Goal: Information Seeking & Learning: Learn about a topic

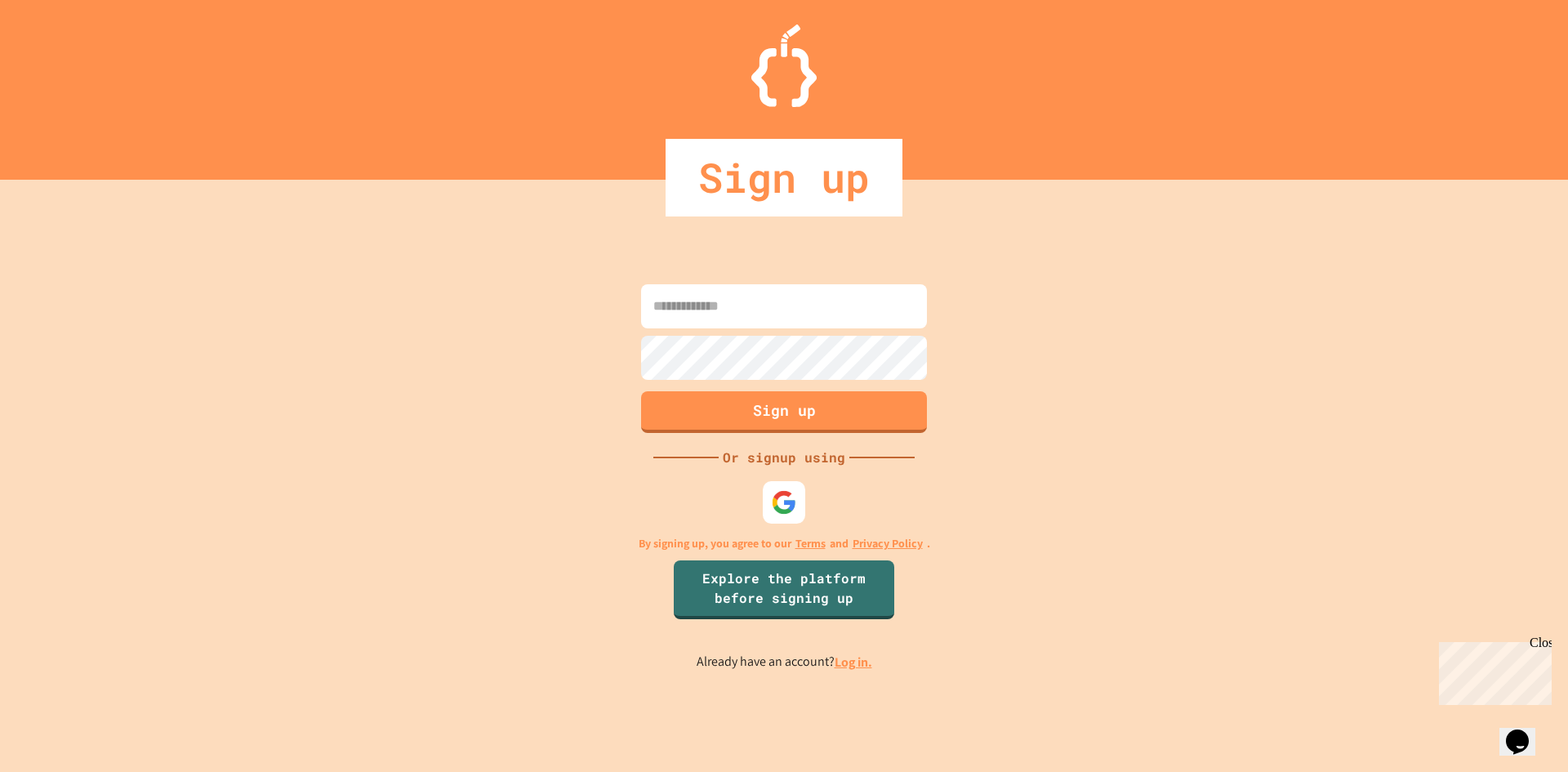
click at [796, 493] on img at bounding box center [784, 502] width 26 height 26
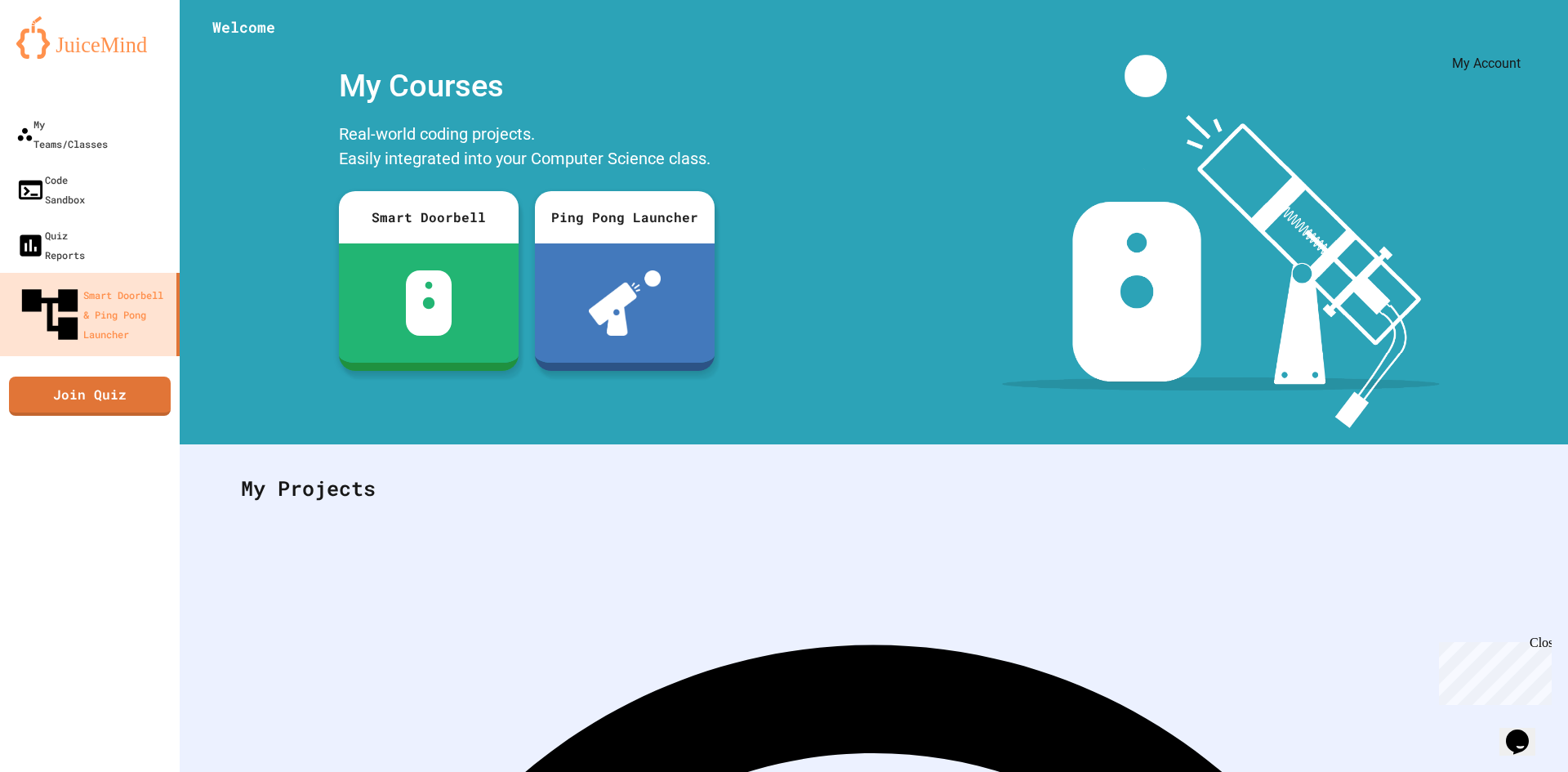
click at [1523, 44] on icon "My Account" at bounding box center [1530, 52] width 15 height 15
click at [1487, 771] on div at bounding box center [784, 772] width 1568 height 0
click at [65, 114] on div "My Teams/Classes" at bounding box center [61, 133] width 94 height 40
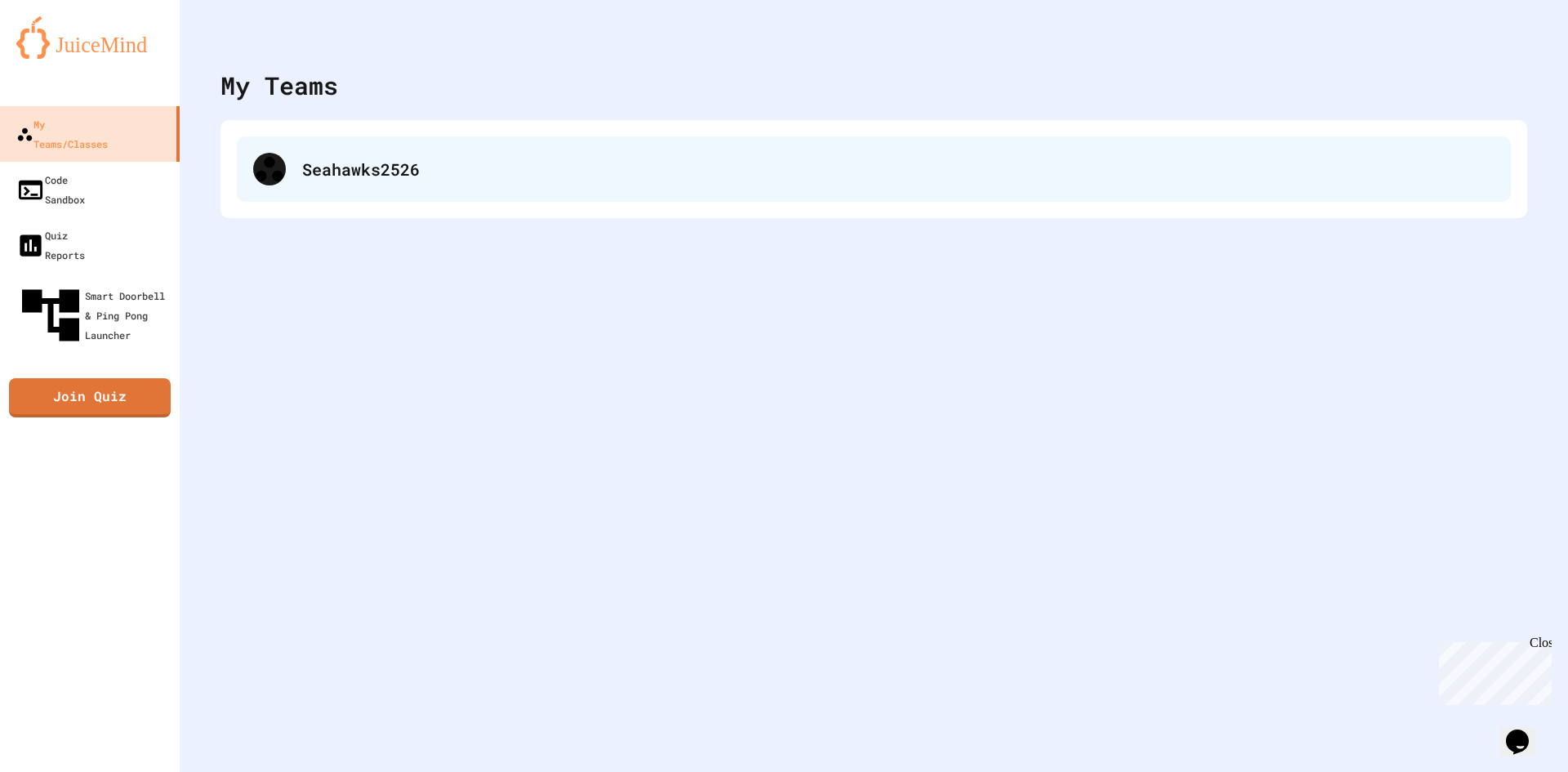
click at [388, 161] on div "Seahawks2526" at bounding box center [898, 169] width 1192 height 25
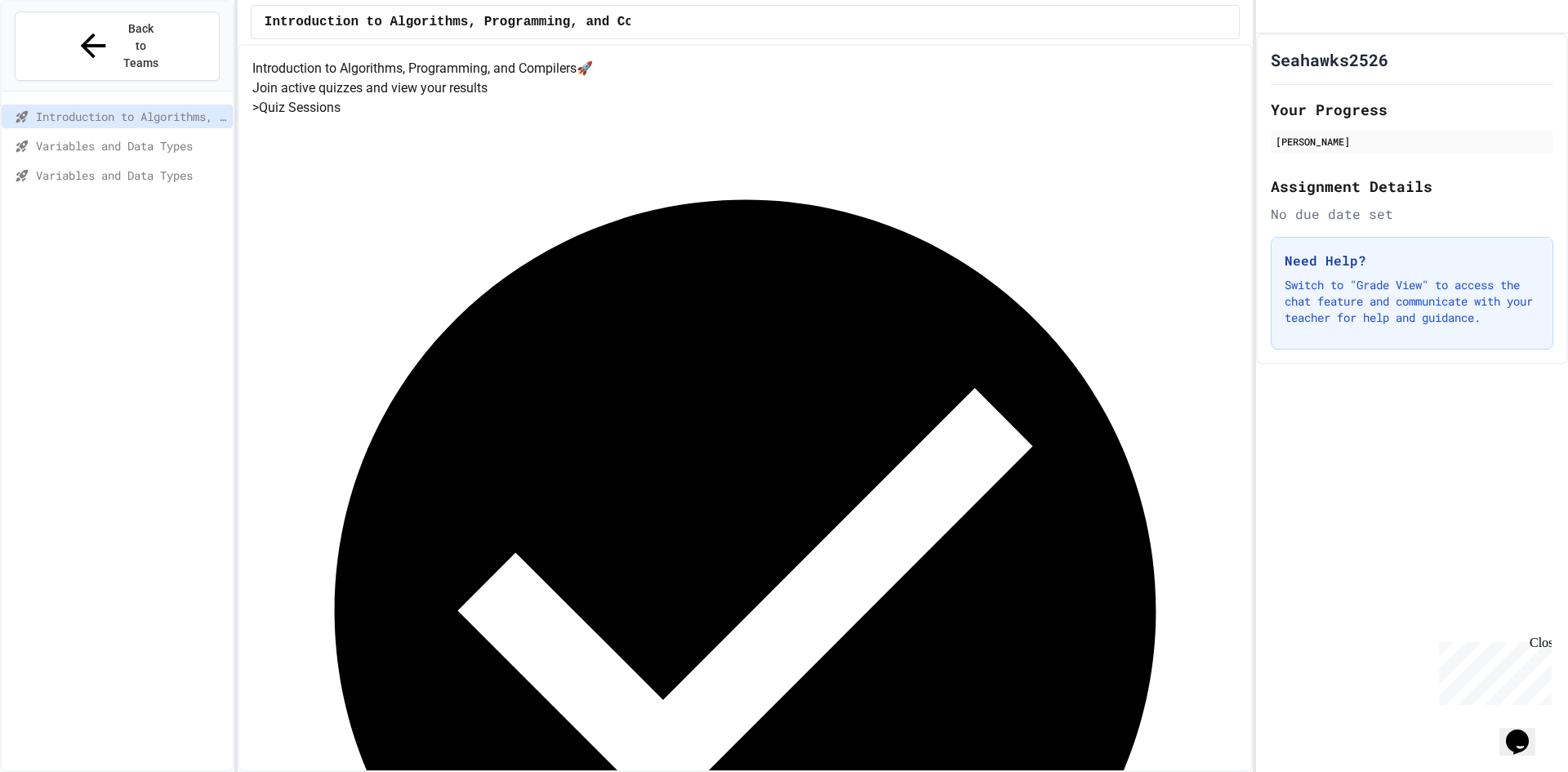
click at [121, 137] on span "Variables and Data Types" at bounding box center [131, 146] width 190 height 17
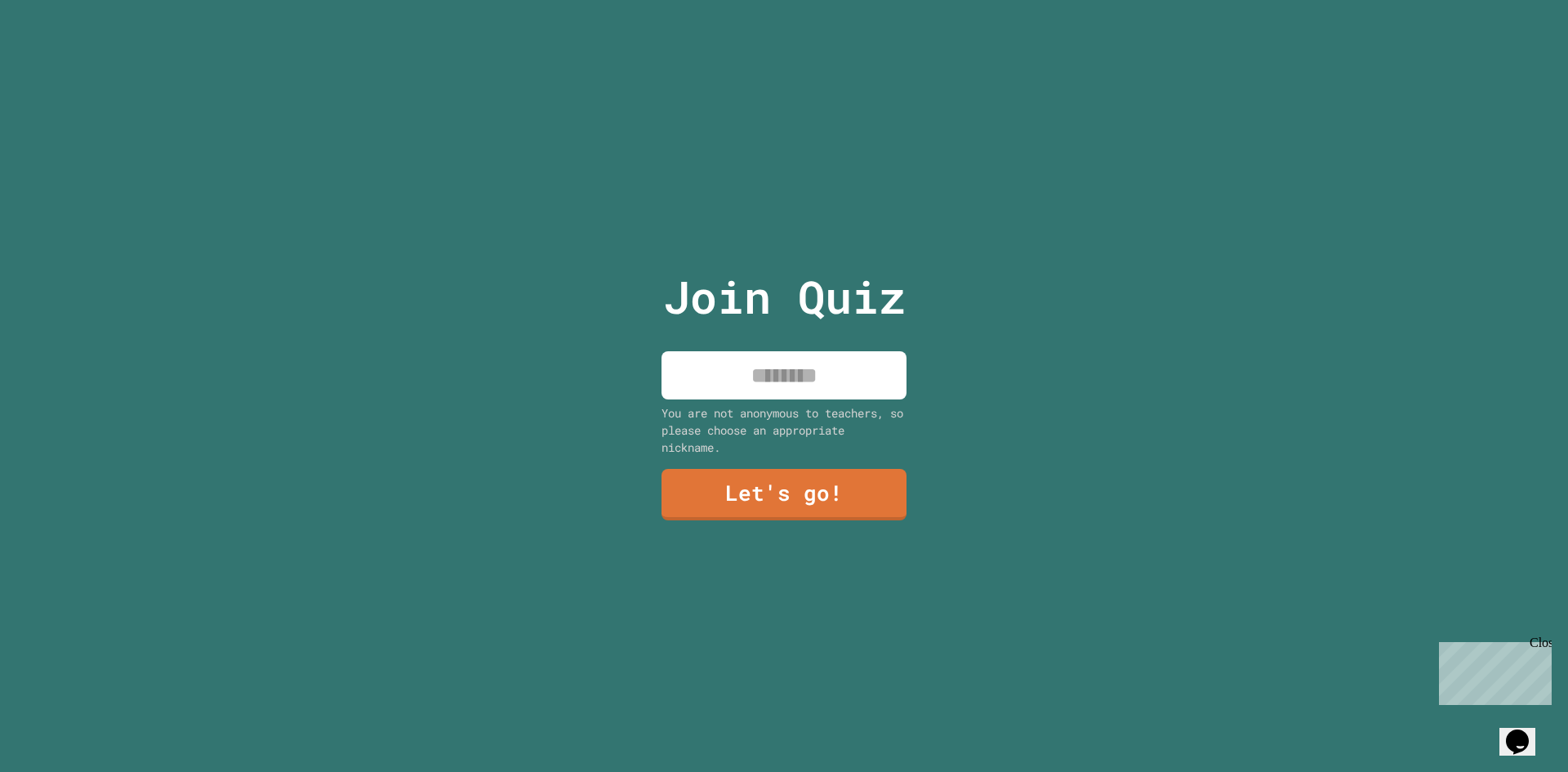
click at [726, 359] on input at bounding box center [784, 375] width 245 height 48
type input "***"
click at [743, 482] on link "Let's go!" at bounding box center [784, 493] width 242 height 54
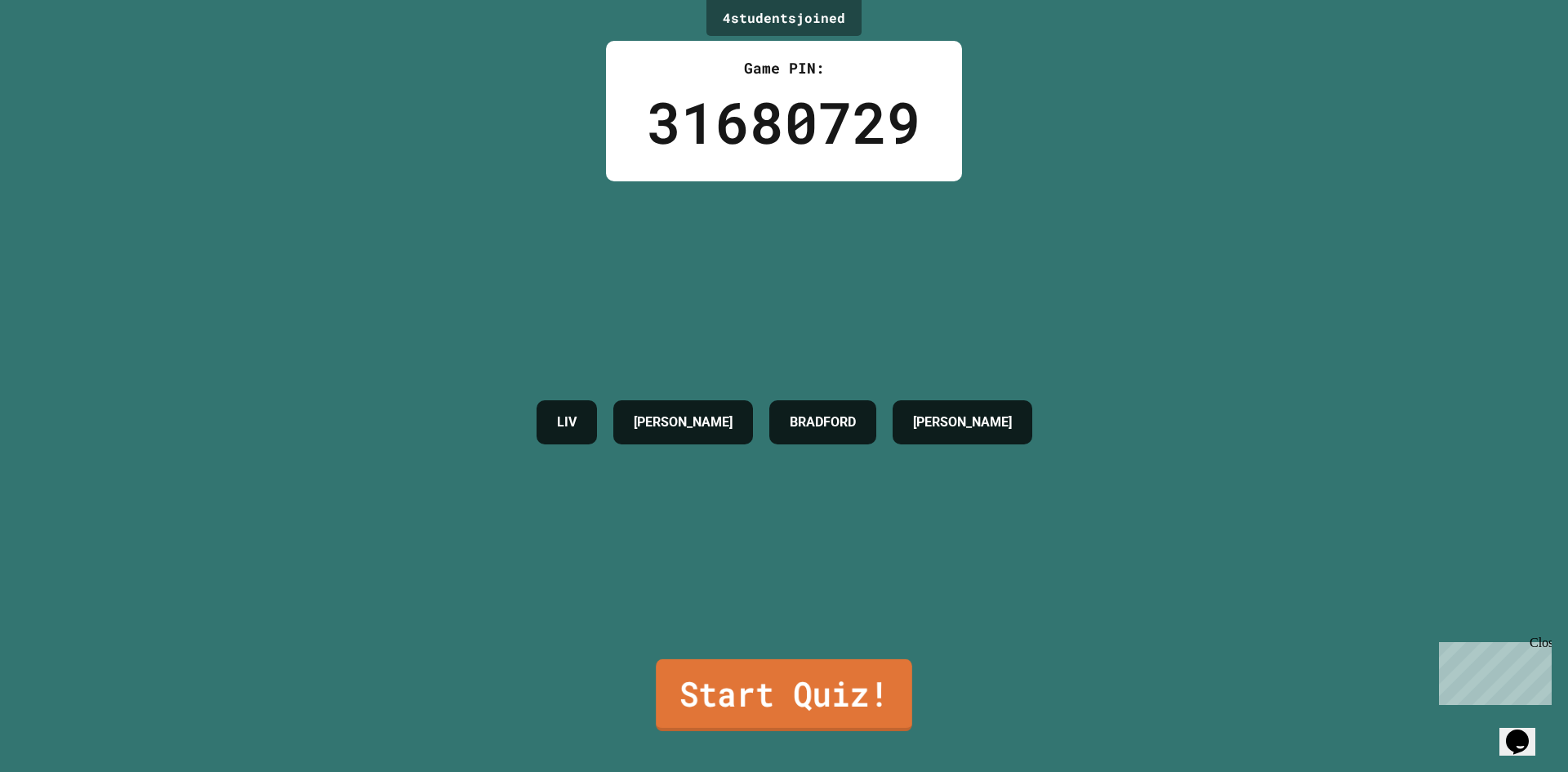
click at [874, 682] on link "Start Quiz!" at bounding box center [784, 695] width 256 height 72
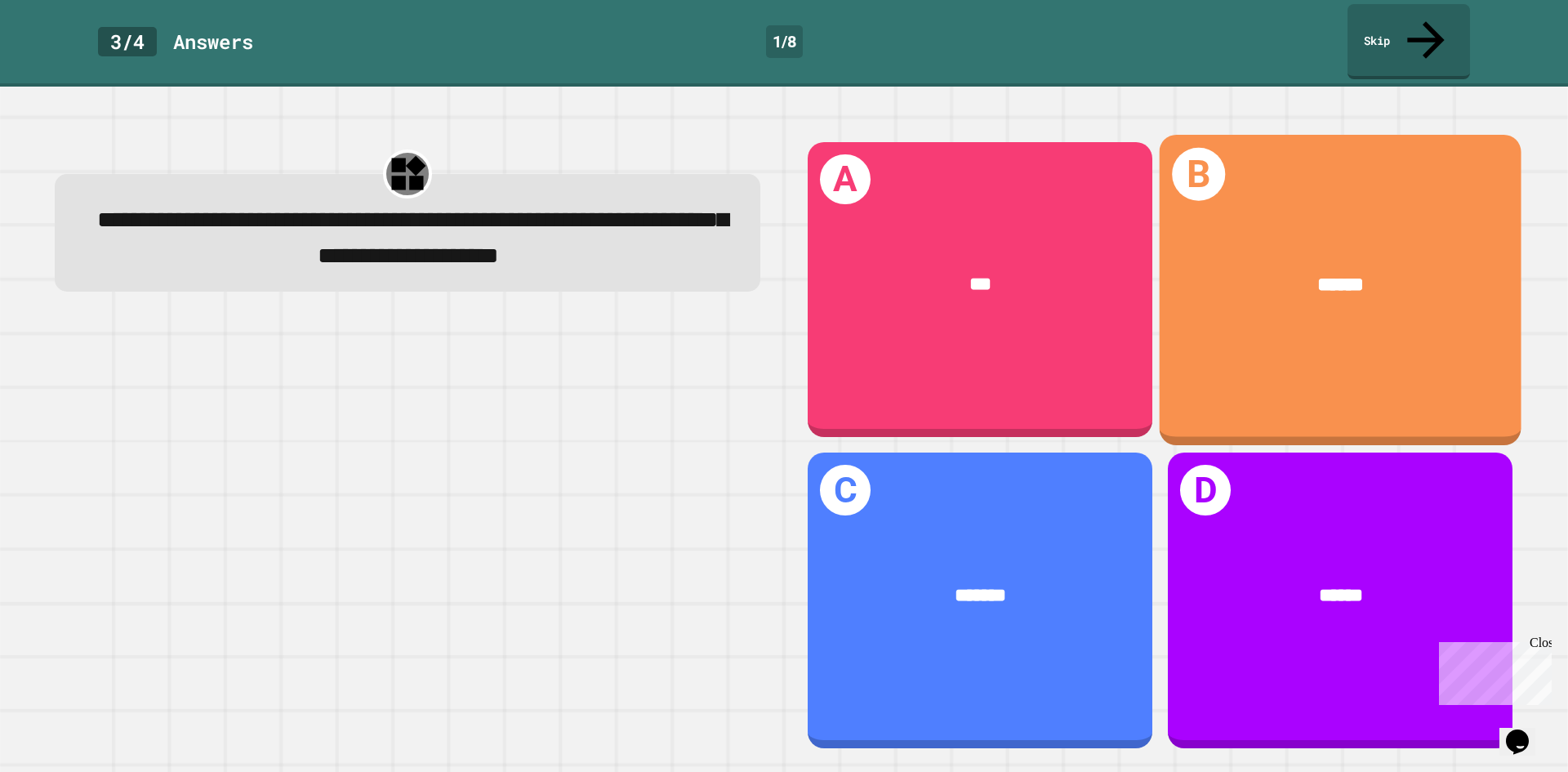
click at [1314, 281] on div "******" at bounding box center [1340, 285] width 362 height 109
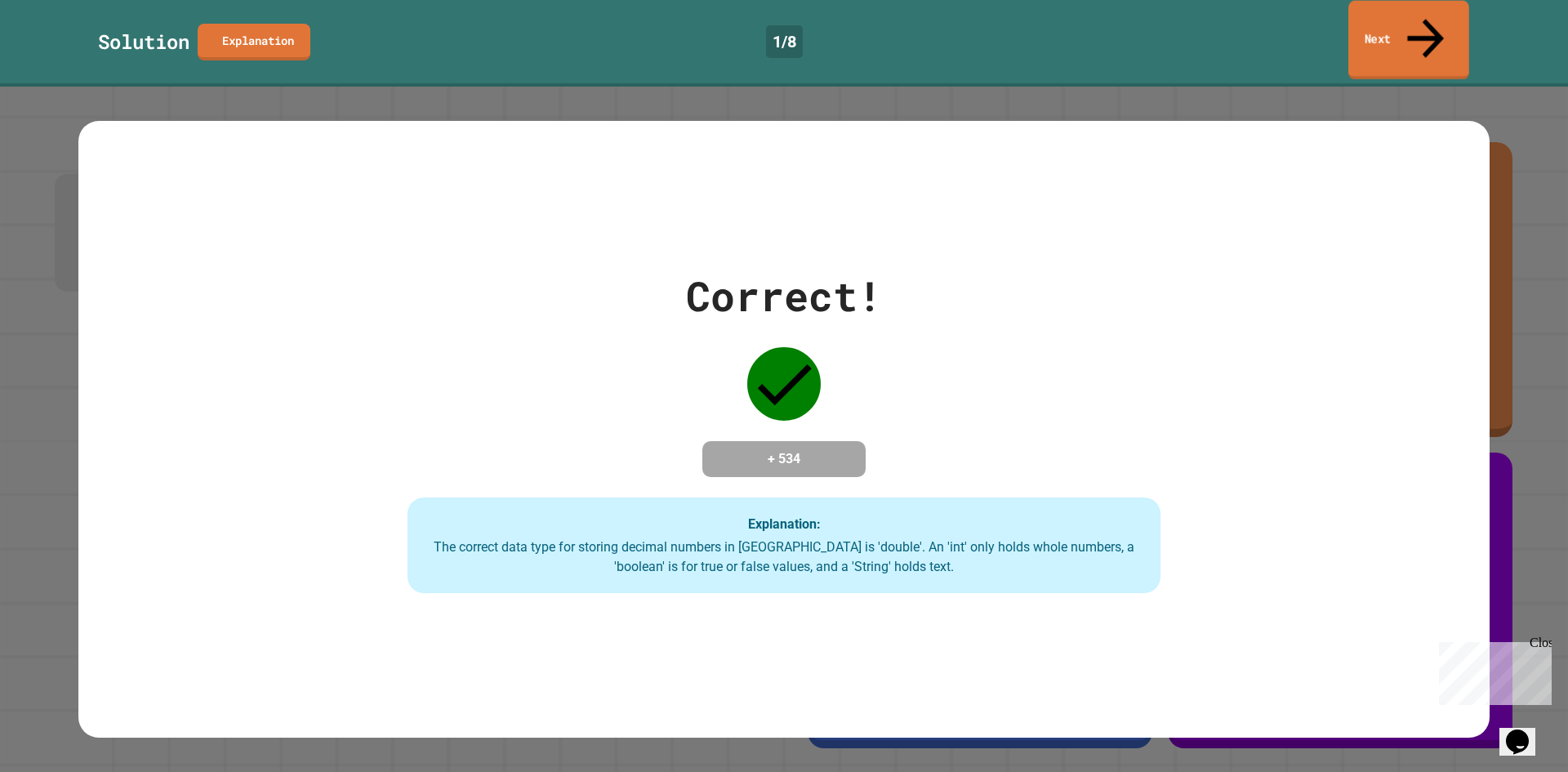
click at [1443, 22] on link "Next" at bounding box center [1408, 40] width 121 height 79
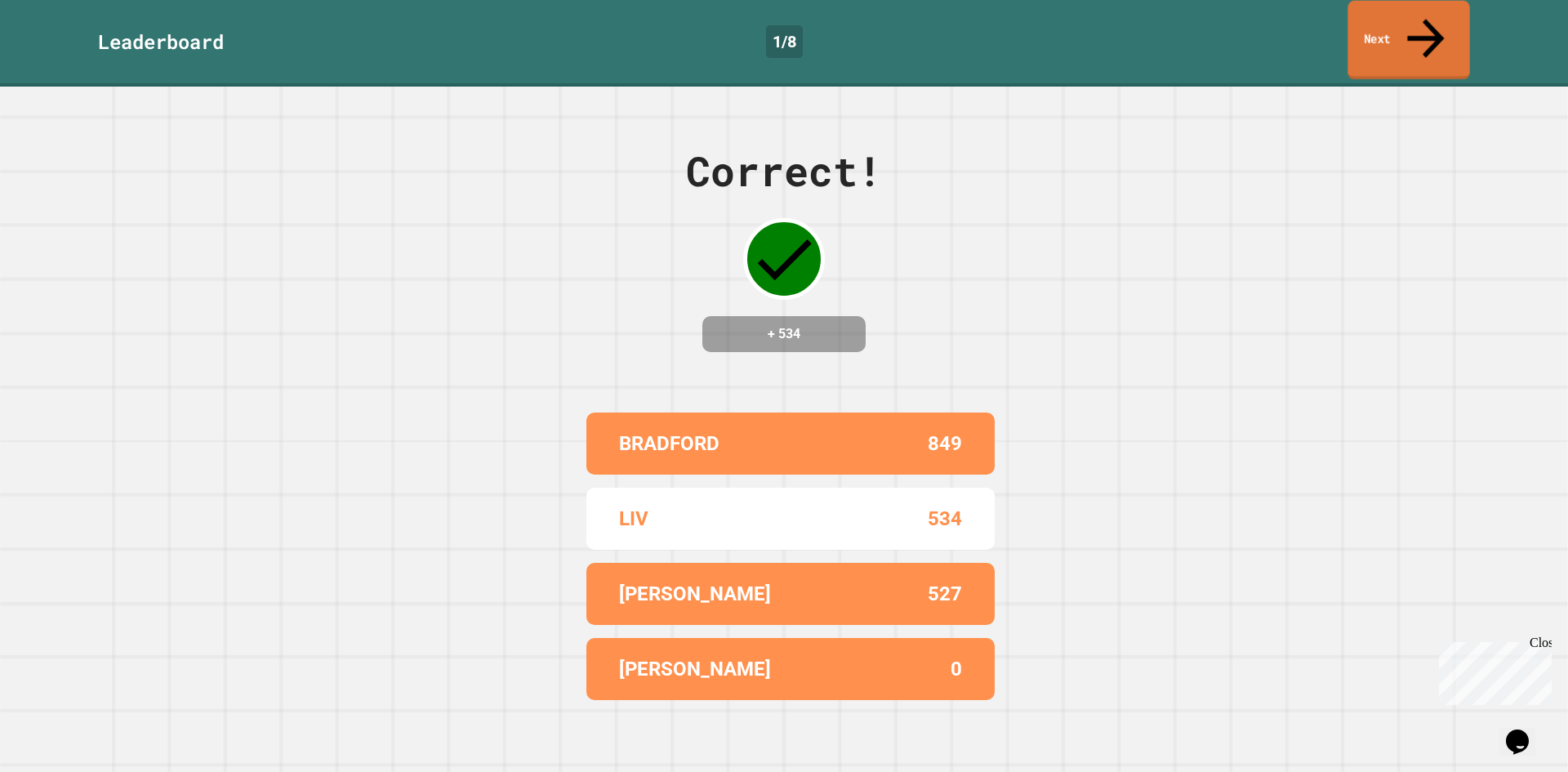
click at [1408, 21] on link "Next" at bounding box center [1408, 40] width 122 height 79
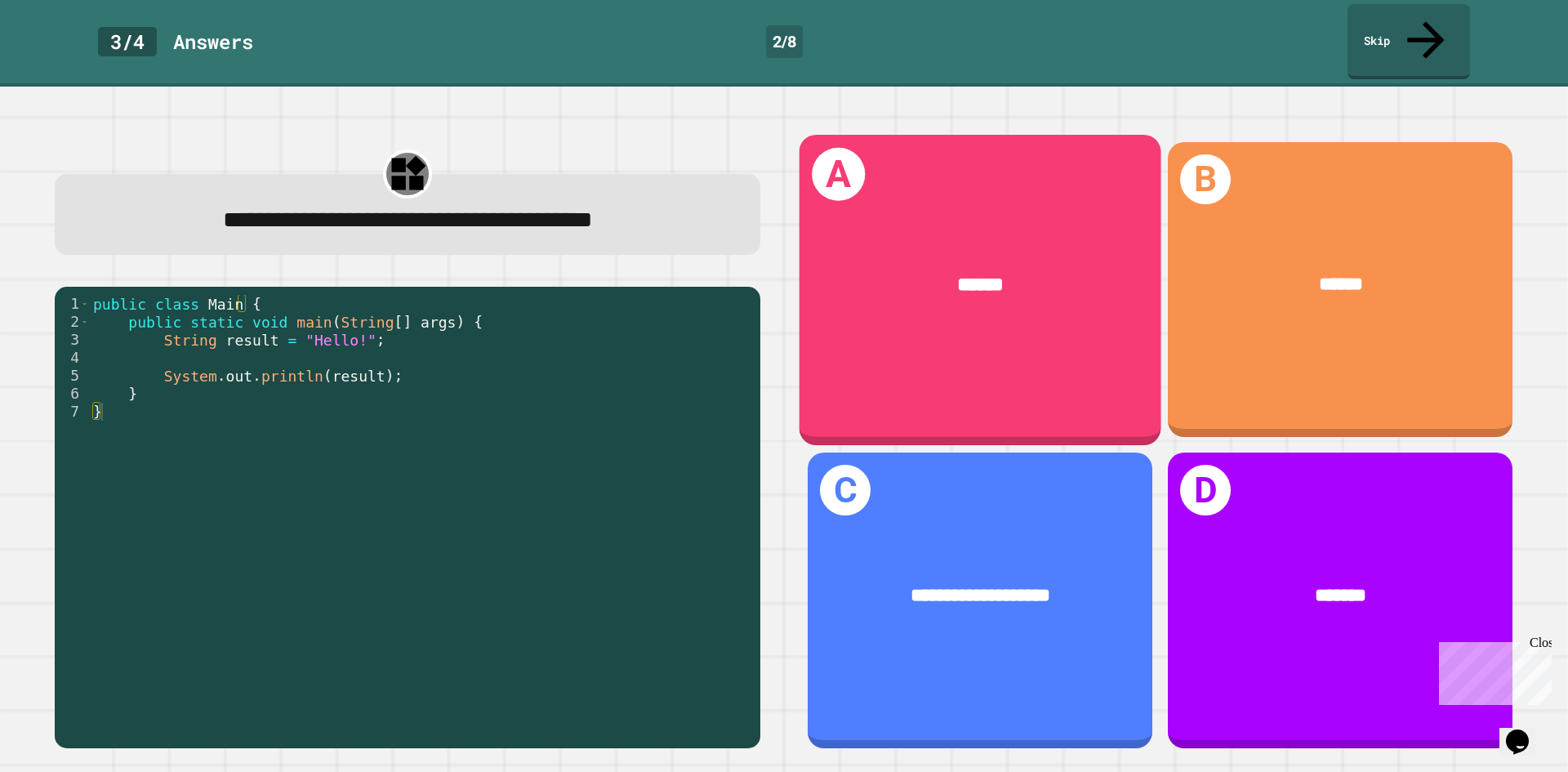
click at [950, 284] on div "******" at bounding box center [981, 285] width 362 height 109
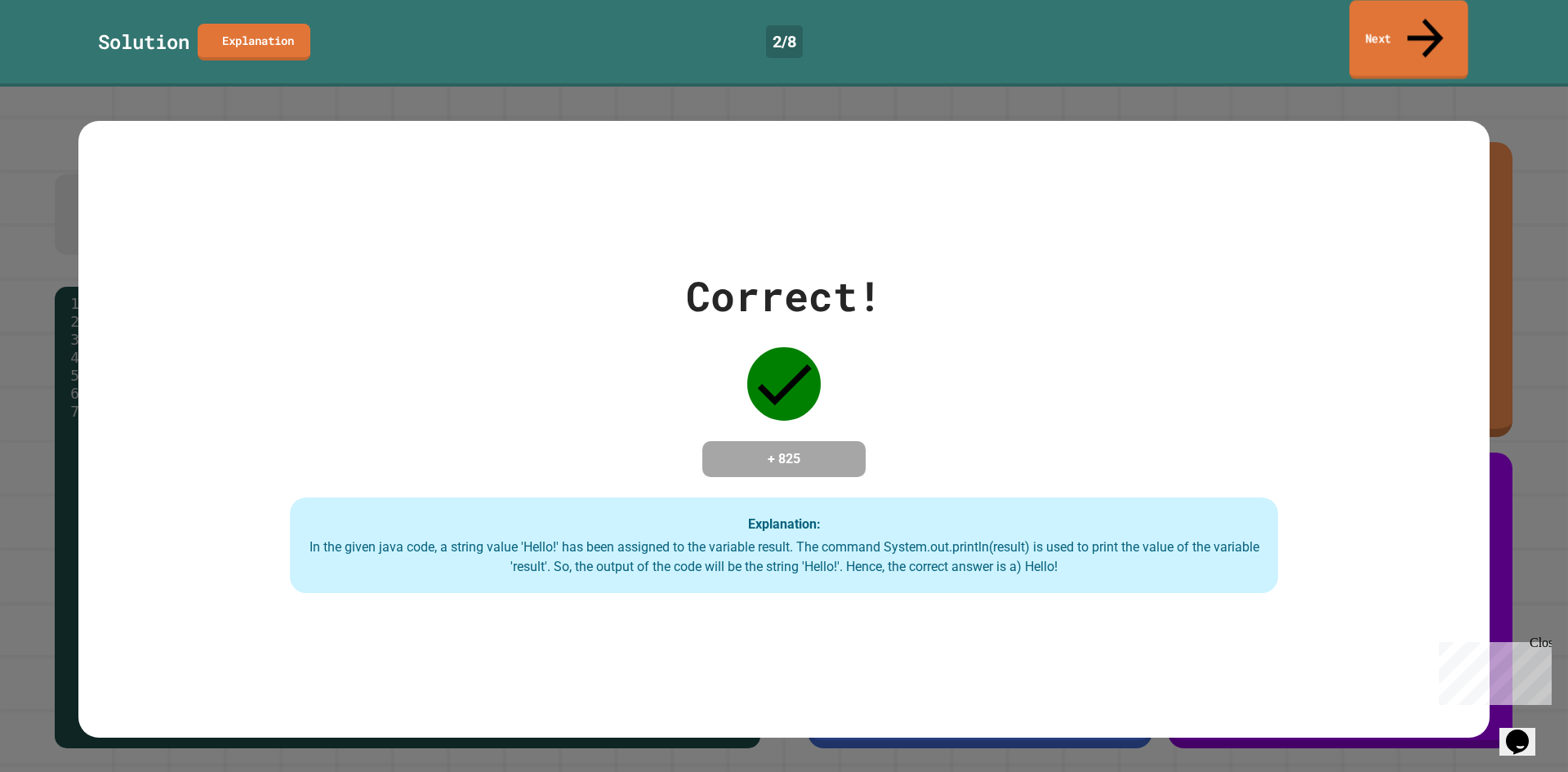
click at [1428, 26] on icon at bounding box center [1425, 38] width 54 height 58
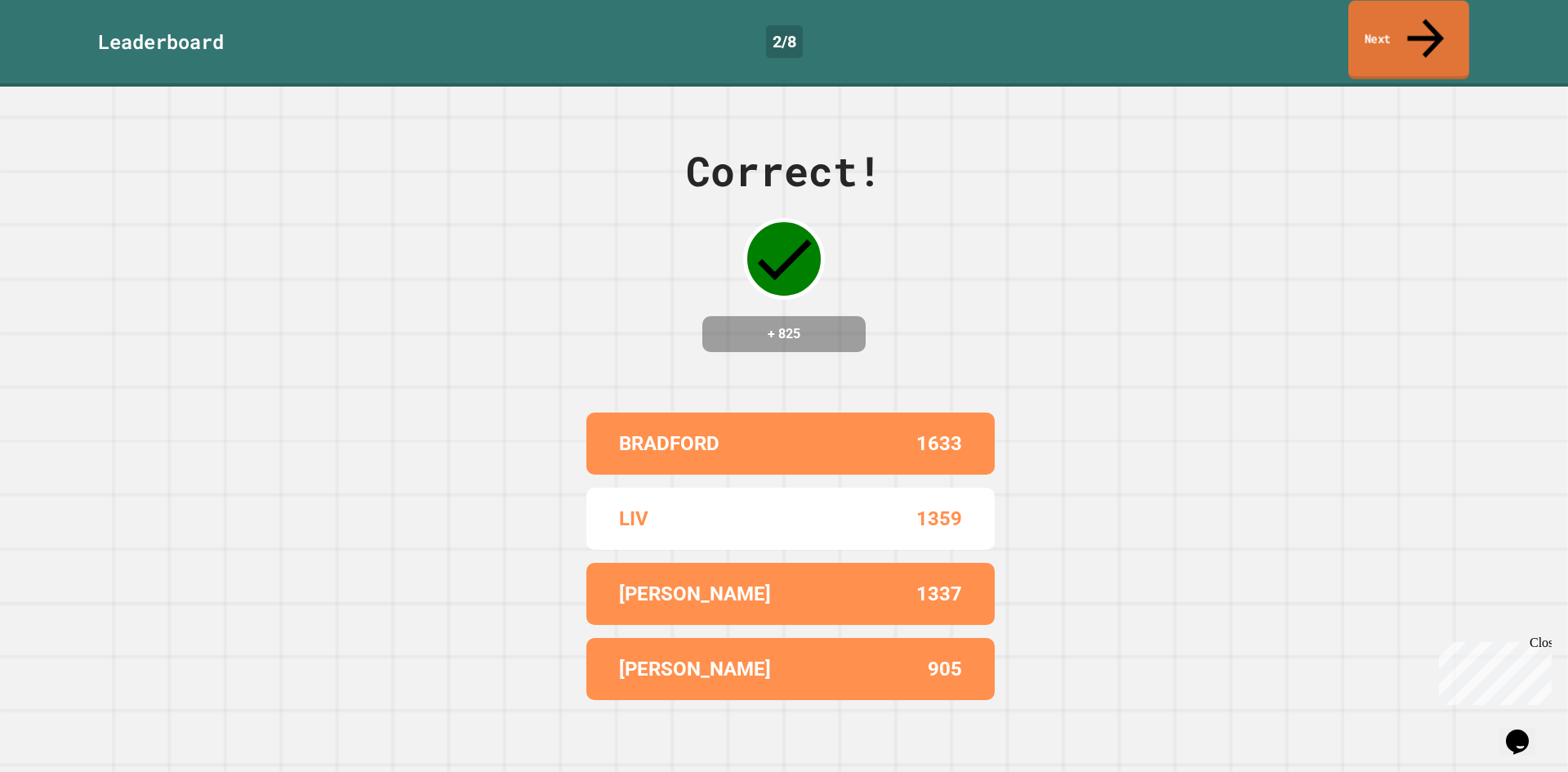
click at [1424, 26] on icon at bounding box center [1425, 38] width 55 height 58
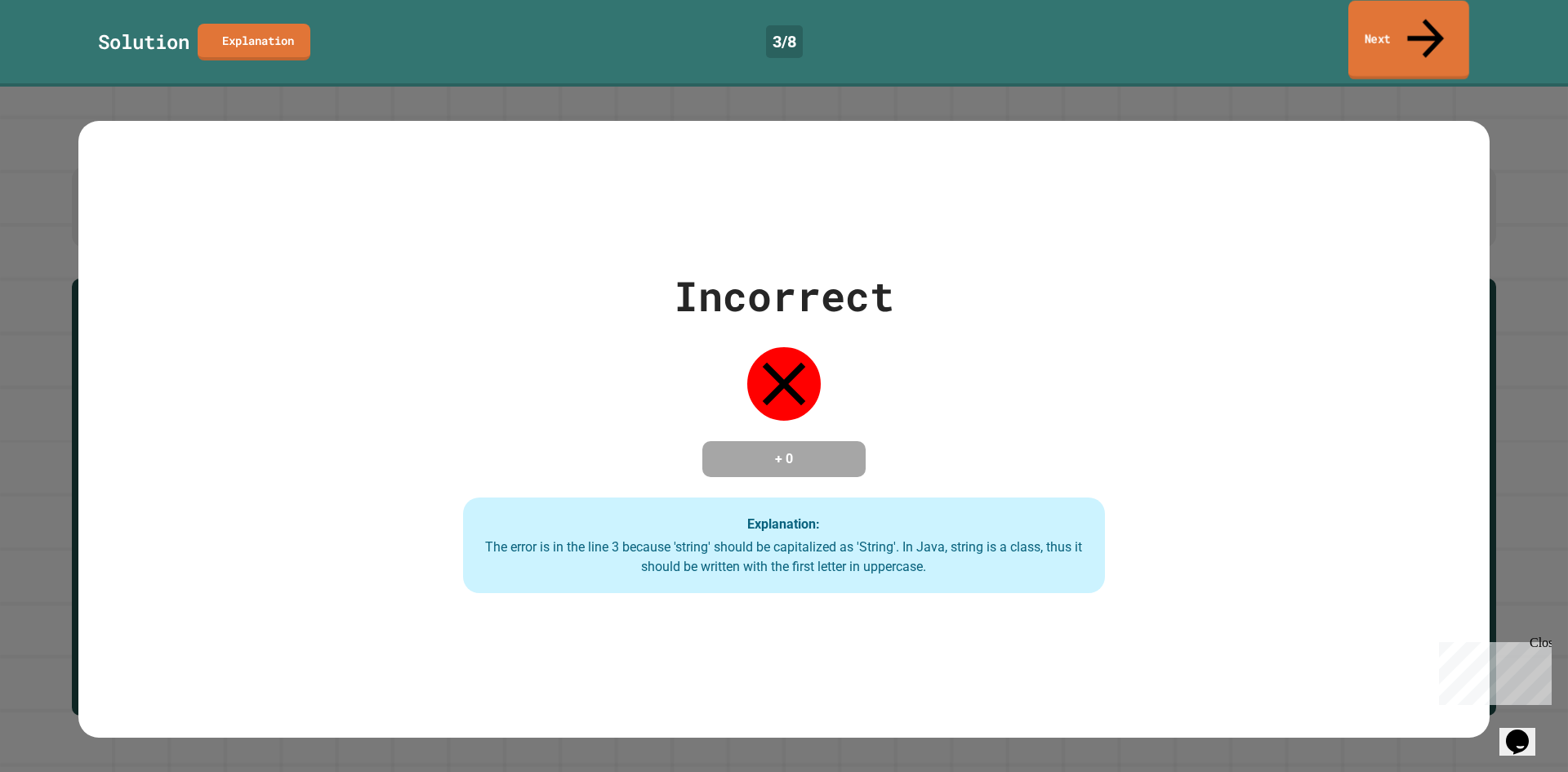
click at [1425, 24] on icon at bounding box center [1425, 38] width 37 height 39
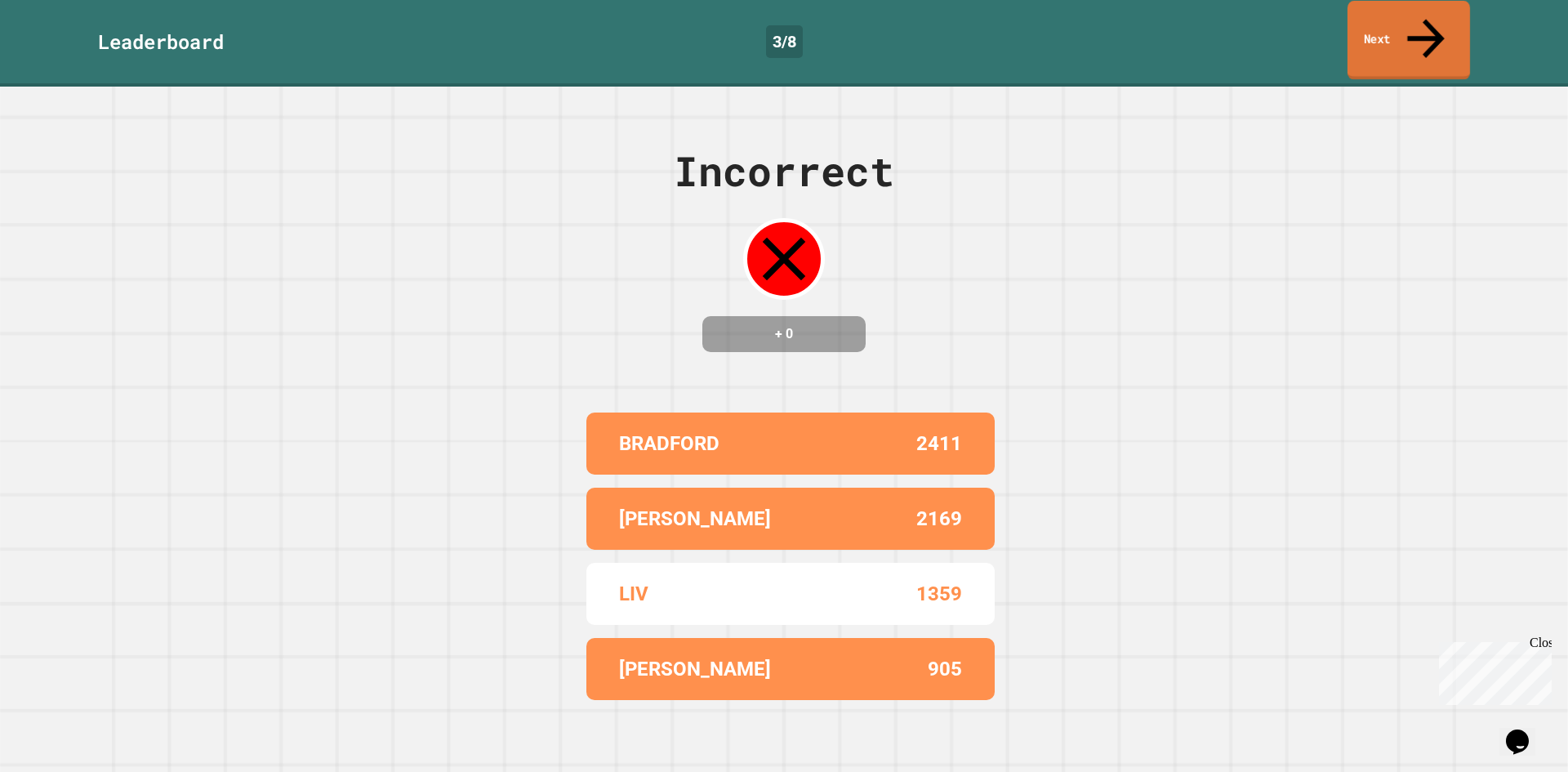
click at [1391, 15] on link "Next" at bounding box center [1408, 40] width 122 height 79
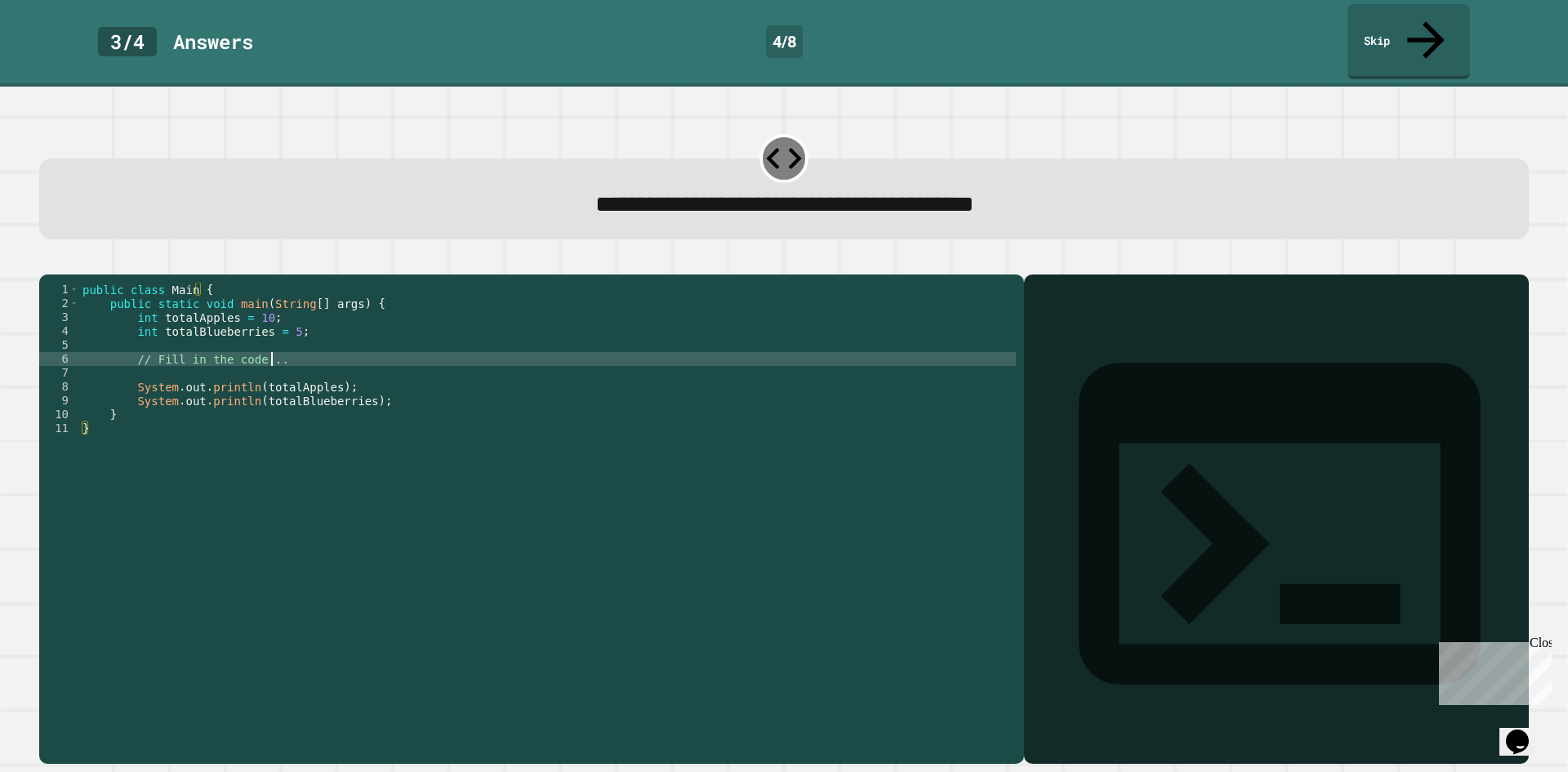
click at [306, 348] on div "public class Main { public static void main ( String [ ] args ) { int totalAppl…" at bounding box center [547, 518] width 936 height 472
click at [309, 326] on div "public class Main { public static void main ( String [ ] args ) { int totalAppl…" at bounding box center [547, 518] width 936 height 472
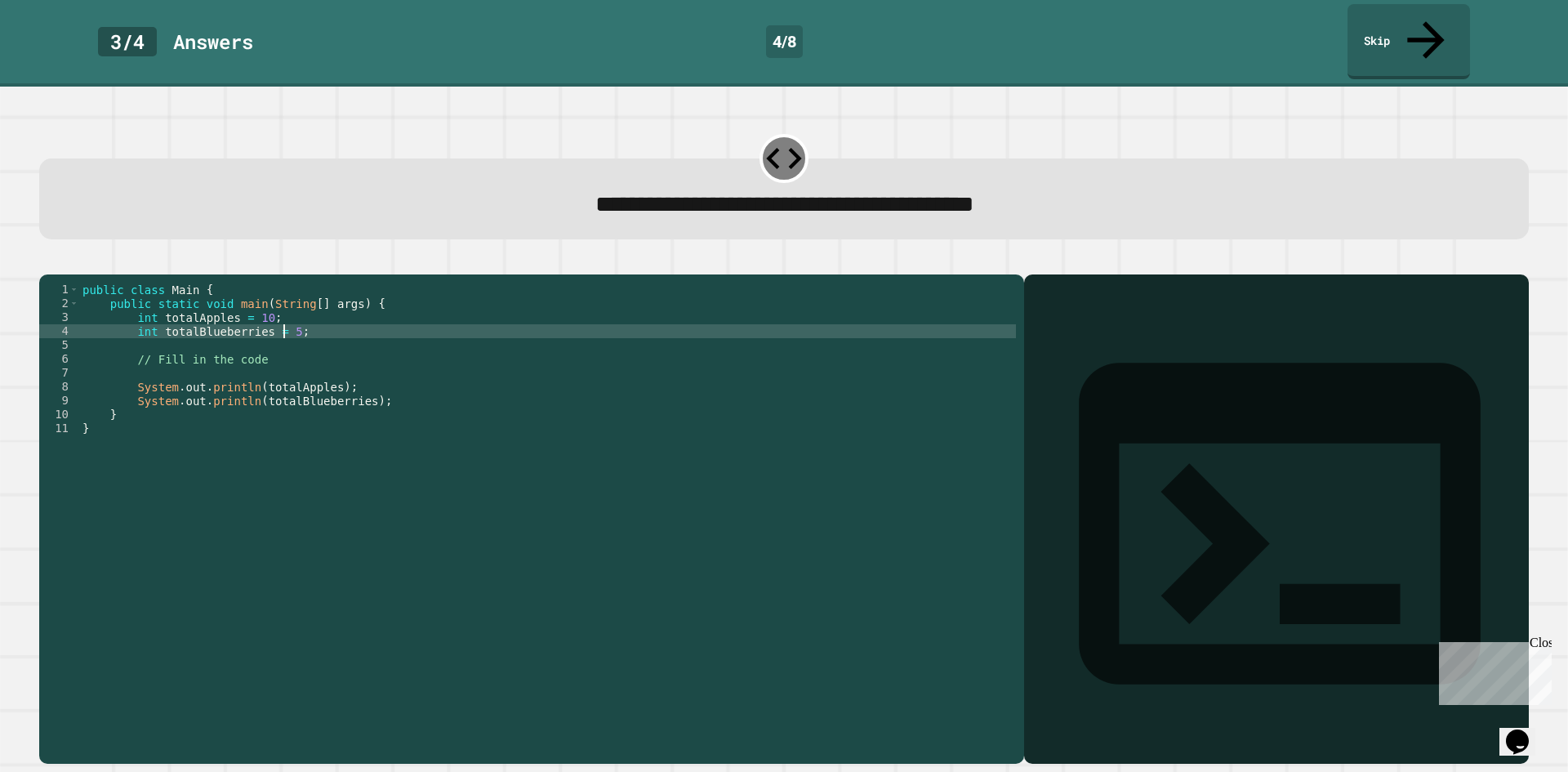
click at [281, 318] on div "public class Main { public static void main ( String [ ] args ) { int totalAppl…" at bounding box center [547, 518] width 936 height 472
type textarea "**********"
click at [63, 266] on icon "button" at bounding box center [58, 271] width 9 height 11
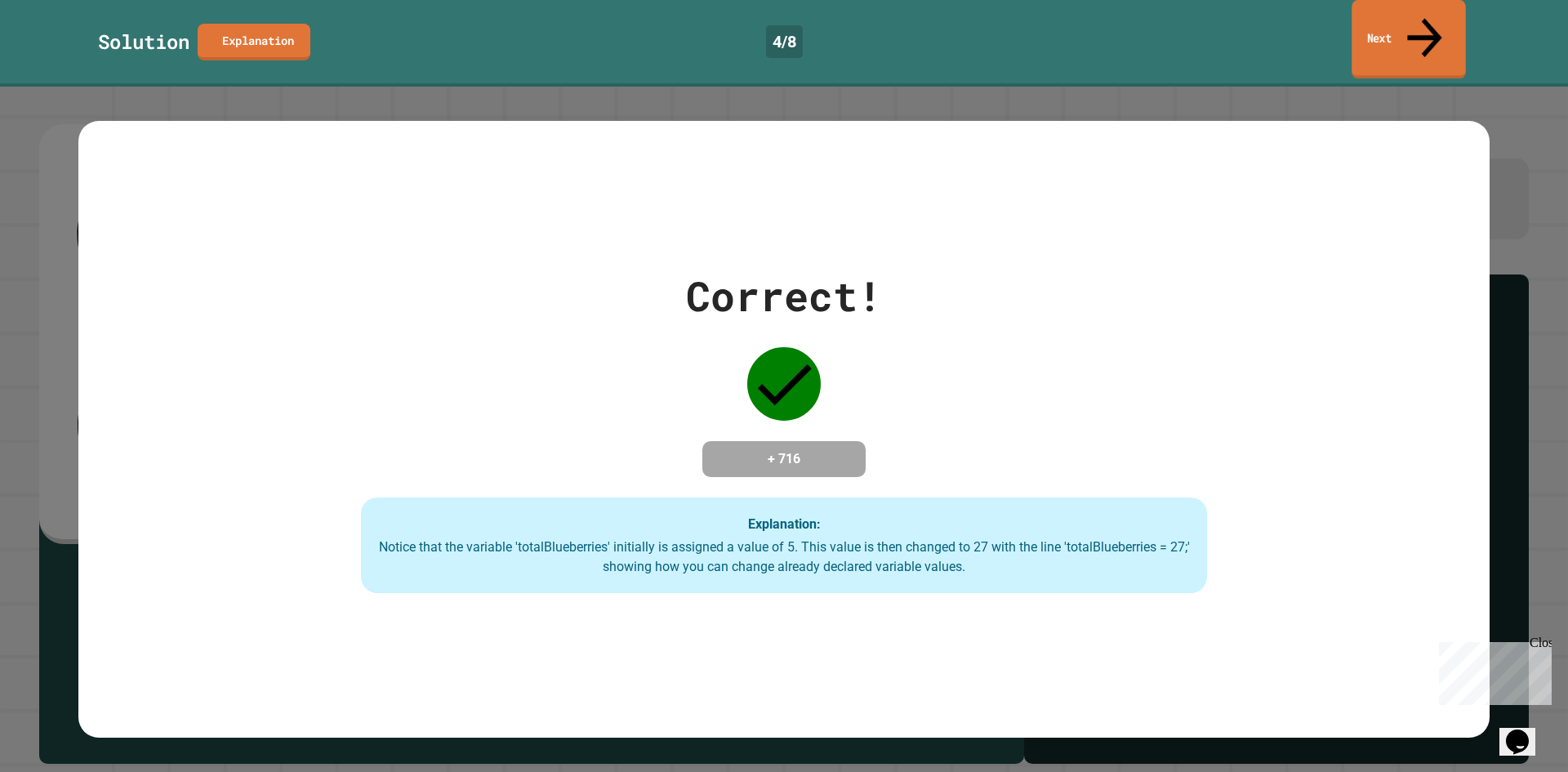
click at [1419, 22] on icon at bounding box center [1425, 38] width 51 height 58
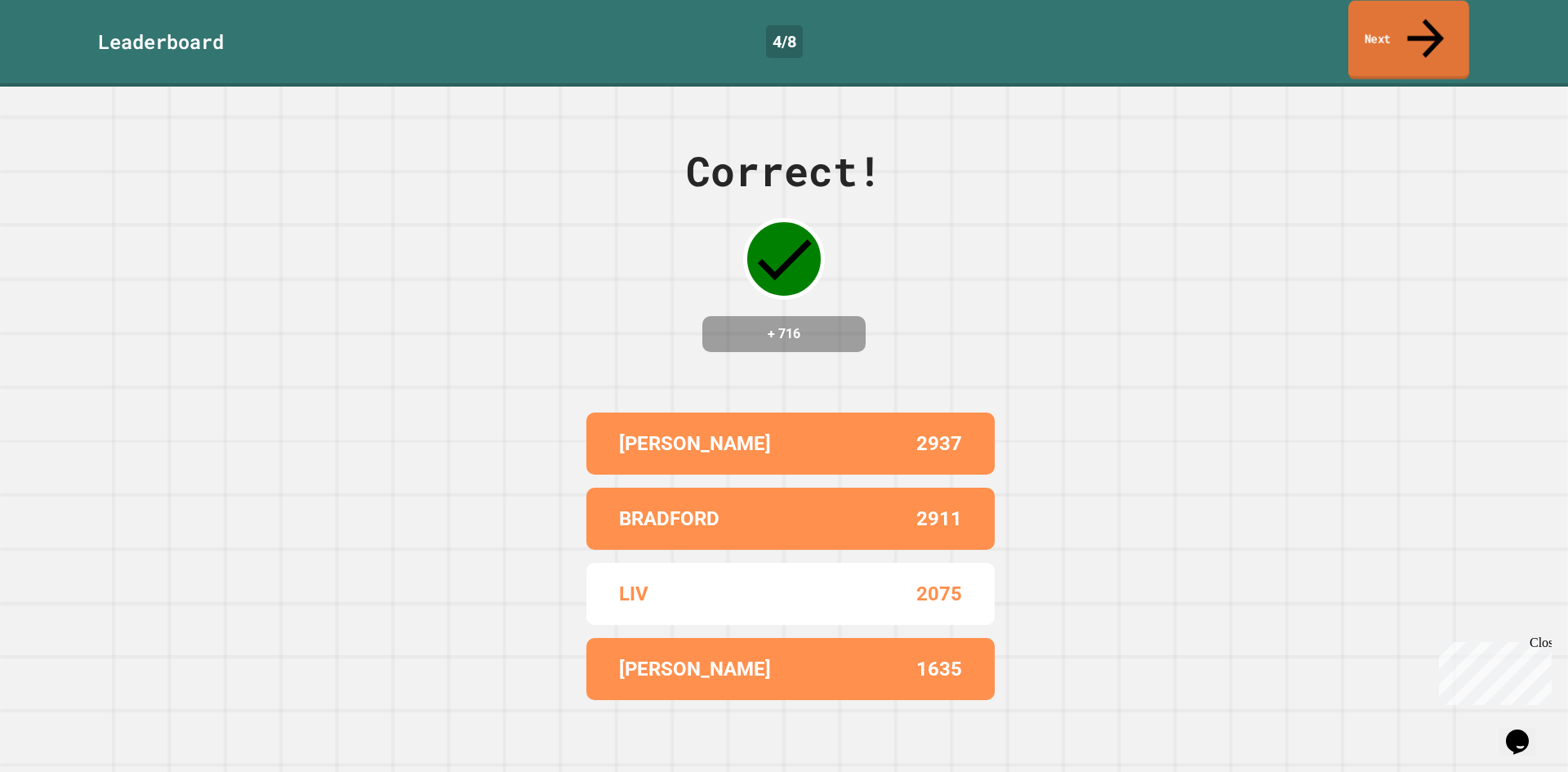
click at [1411, 24] on link "Next" at bounding box center [1408, 40] width 121 height 79
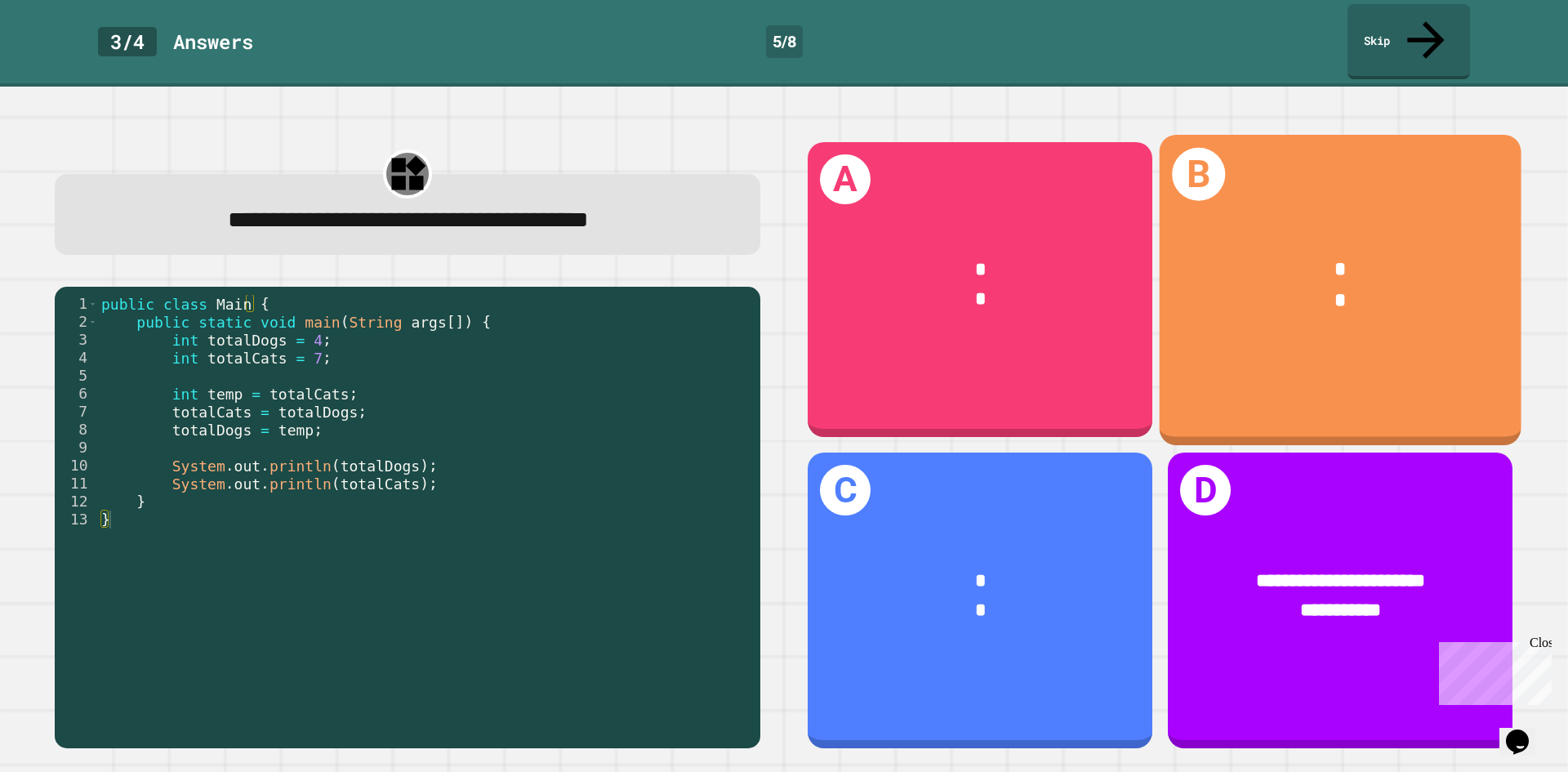
click at [1290, 304] on div "* *" at bounding box center [1340, 285] width 362 height 141
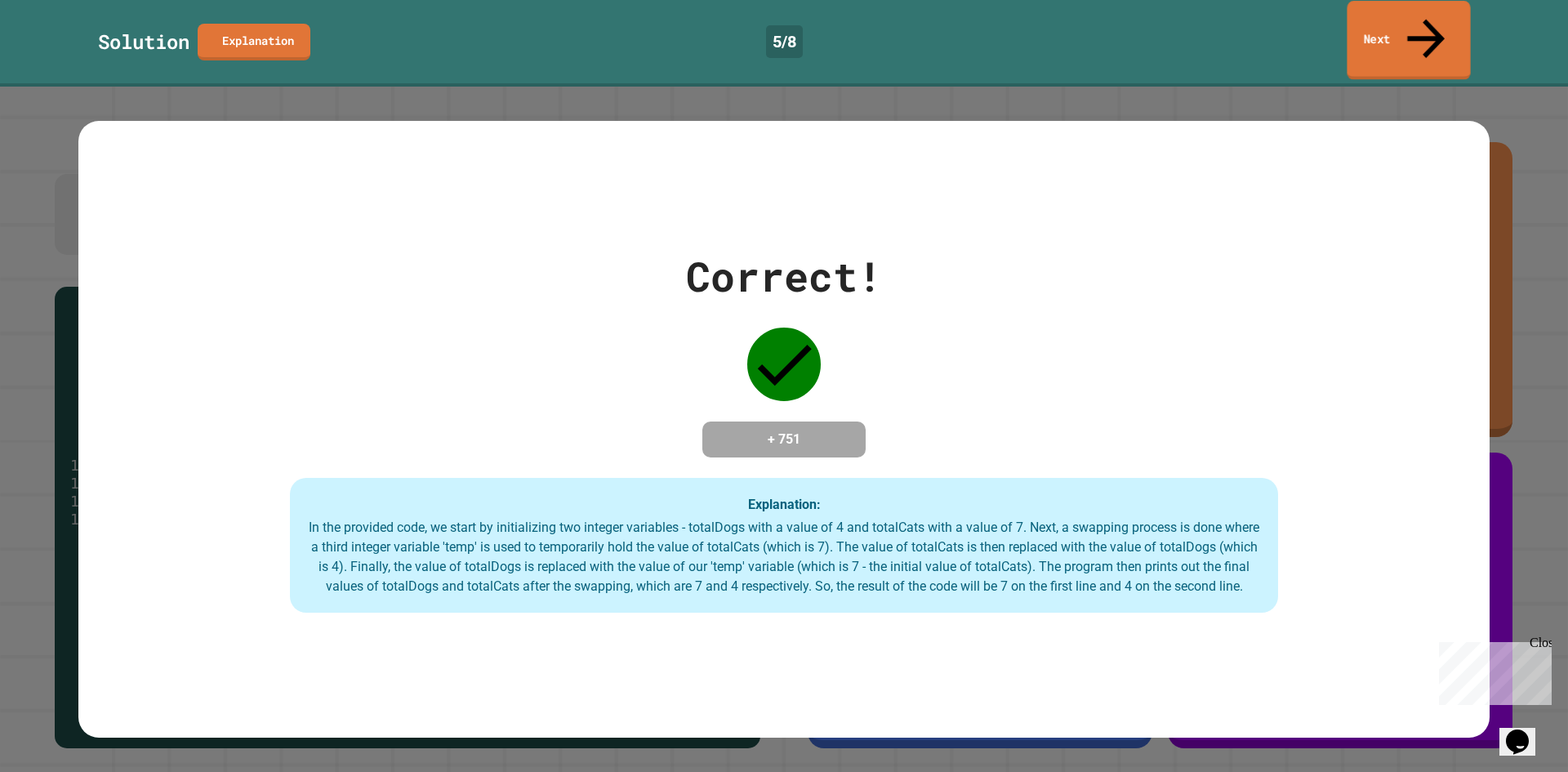
click at [1446, 17] on link "Next" at bounding box center [1408, 40] width 123 height 79
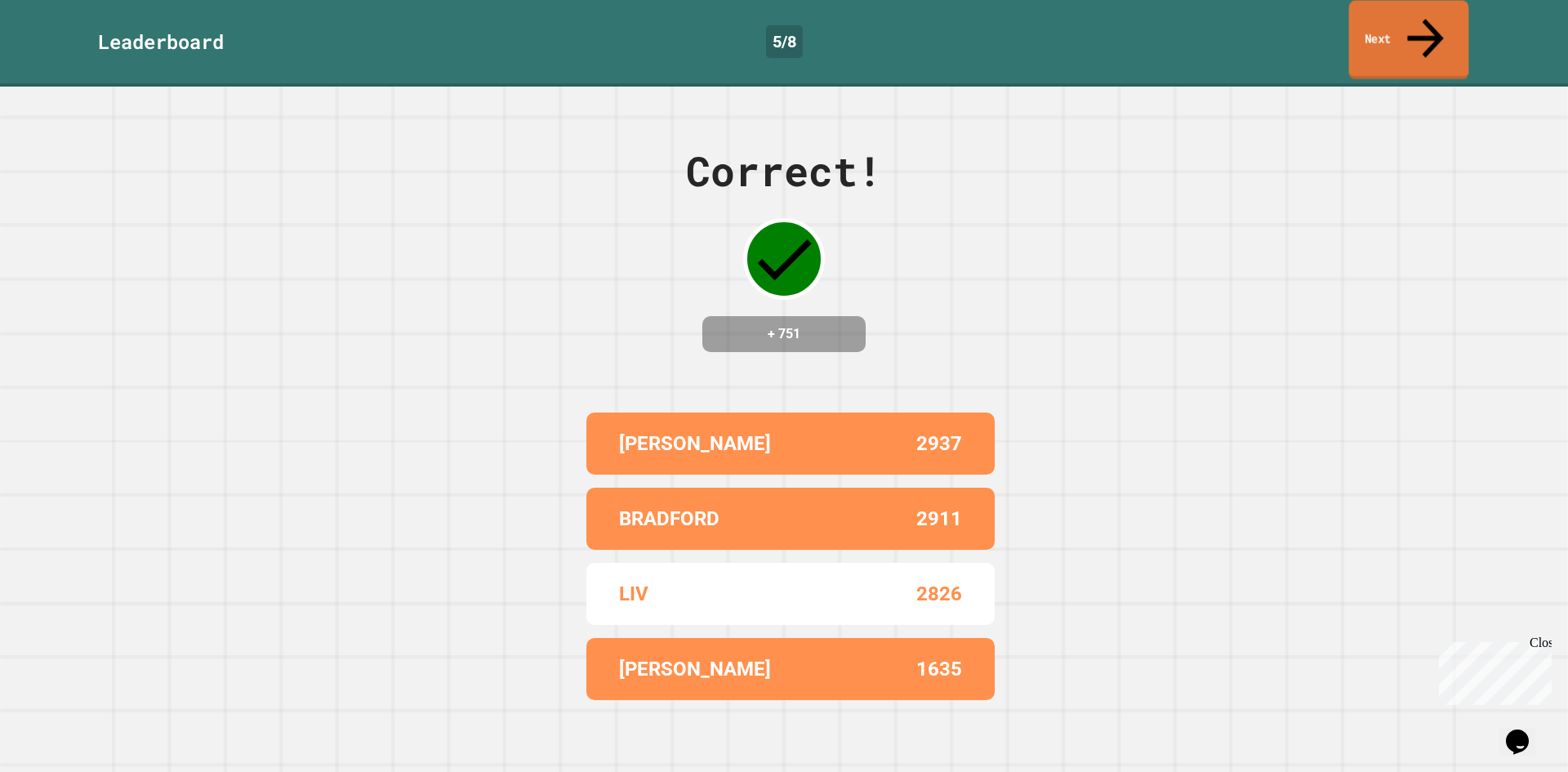
click at [1443, 17] on link "Next" at bounding box center [1408, 40] width 120 height 79
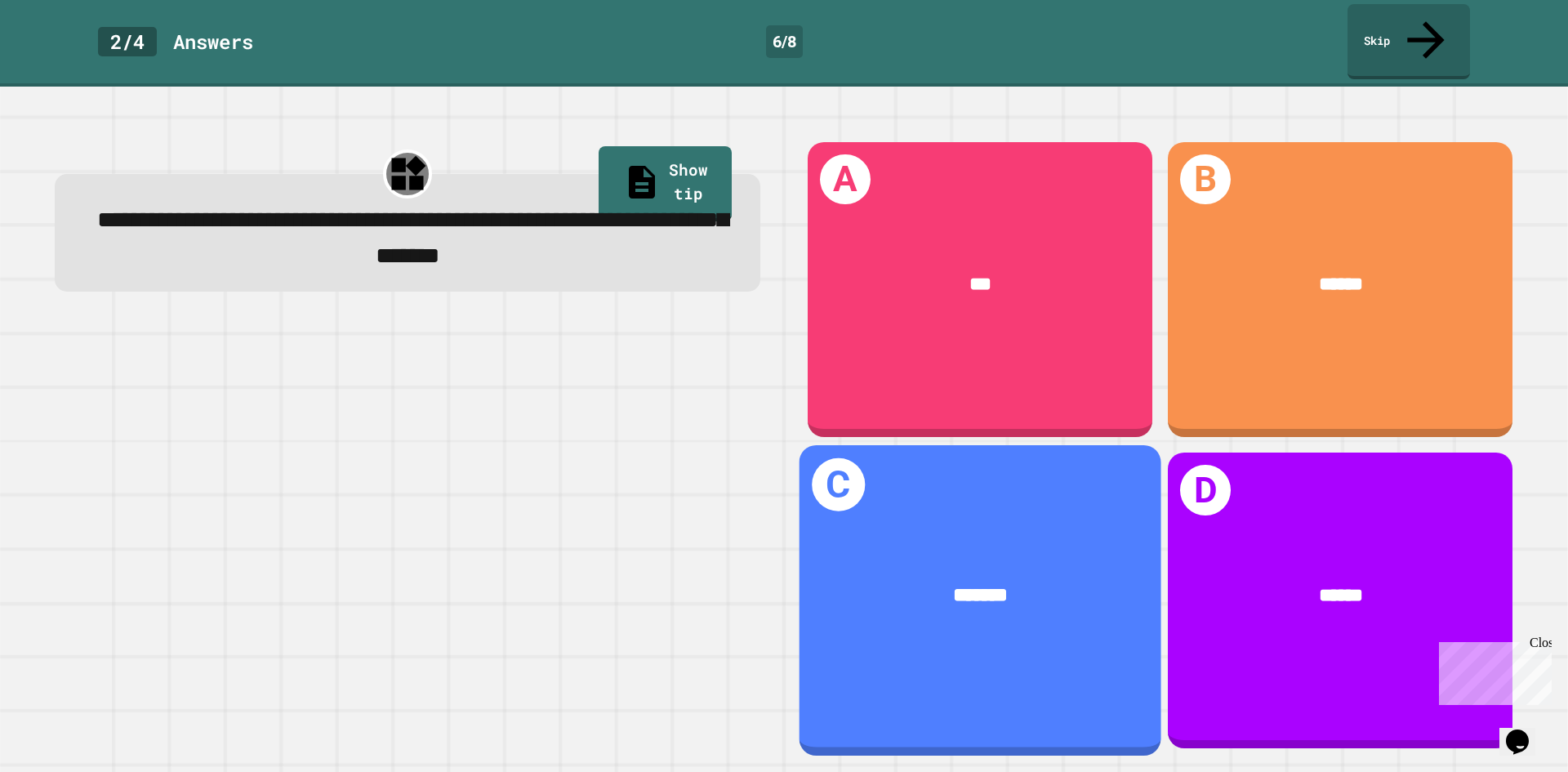
click at [980, 541] on div "*******" at bounding box center [981, 596] width 362 height 109
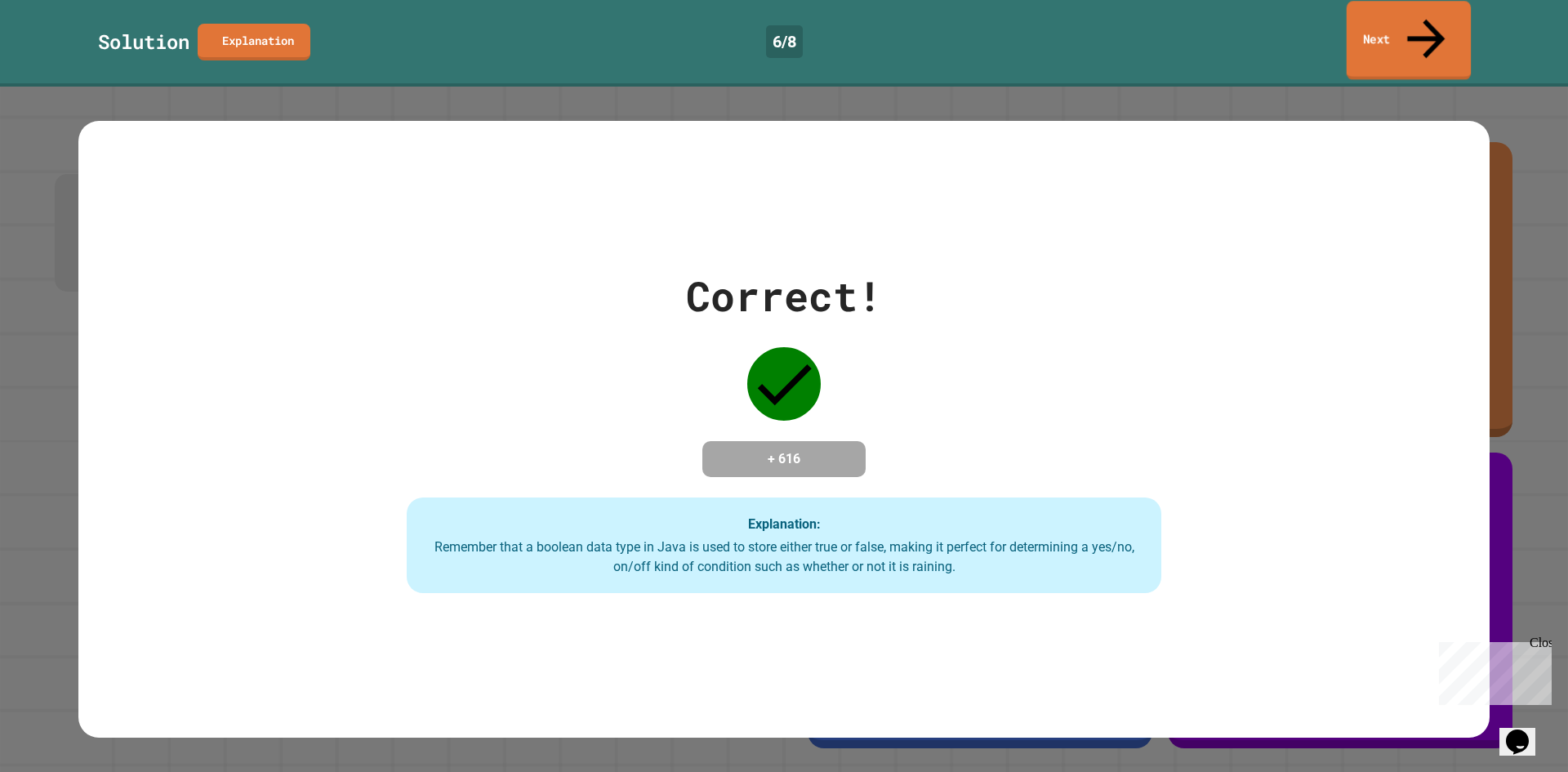
click at [1395, 17] on link "Next" at bounding box center [1408, 40] width 124 height 79
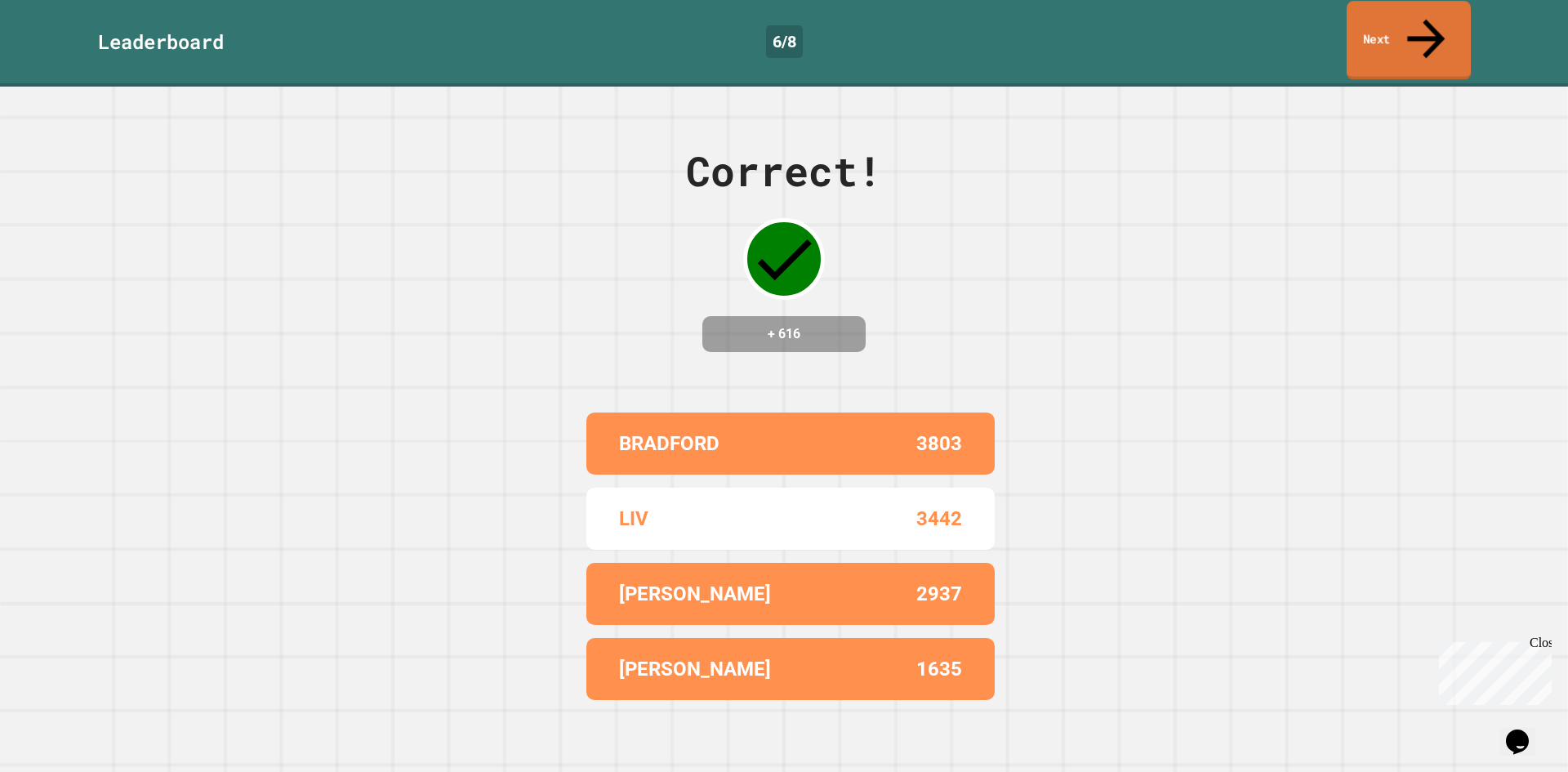
click at [1443, 19] on link "Next" at bounding box center [1408, 40] width 124 height 79
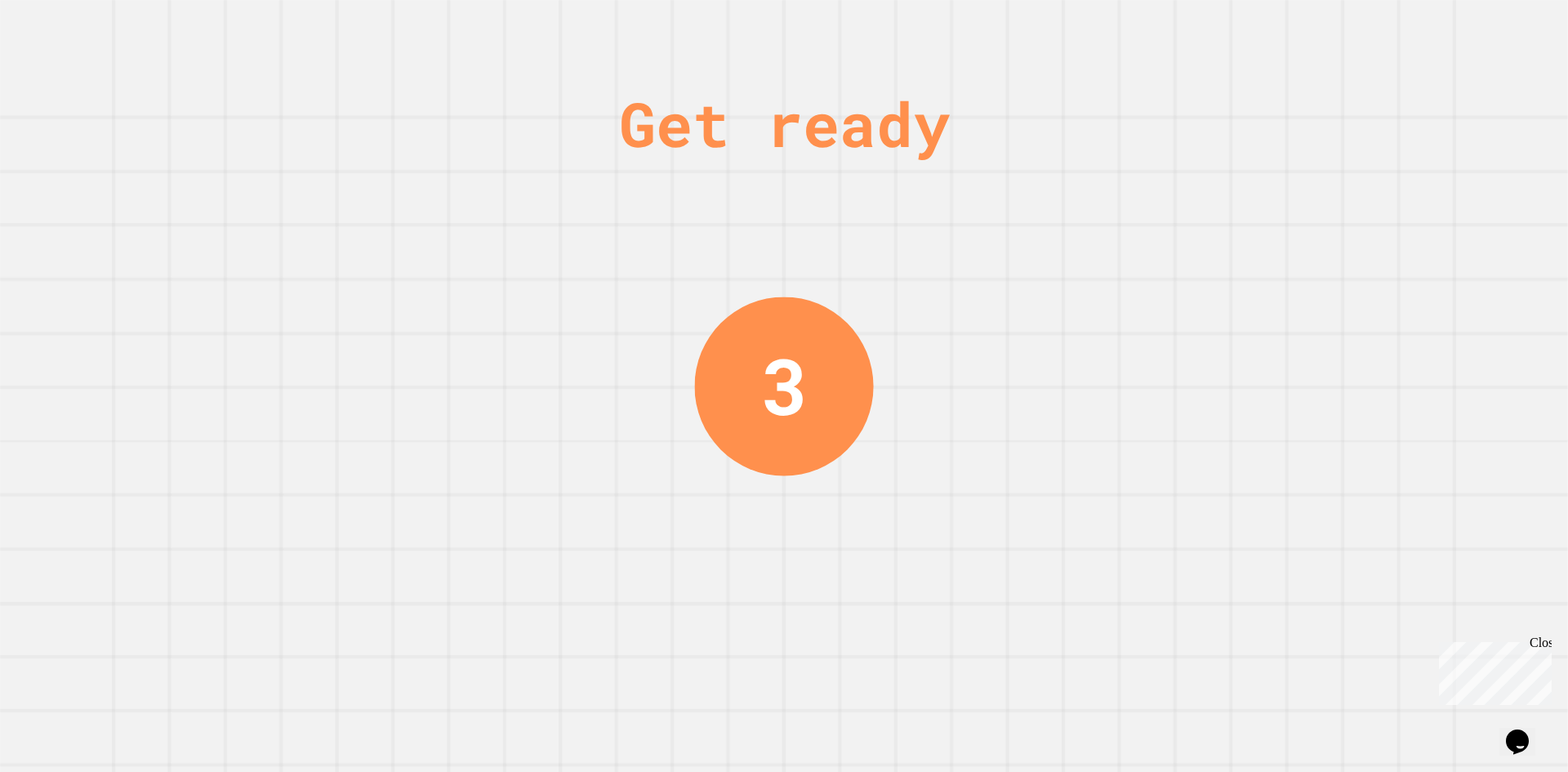
click at [1082, 372] on div "Get ready 3" at bounding box center [784, 386] width 1568 height 772
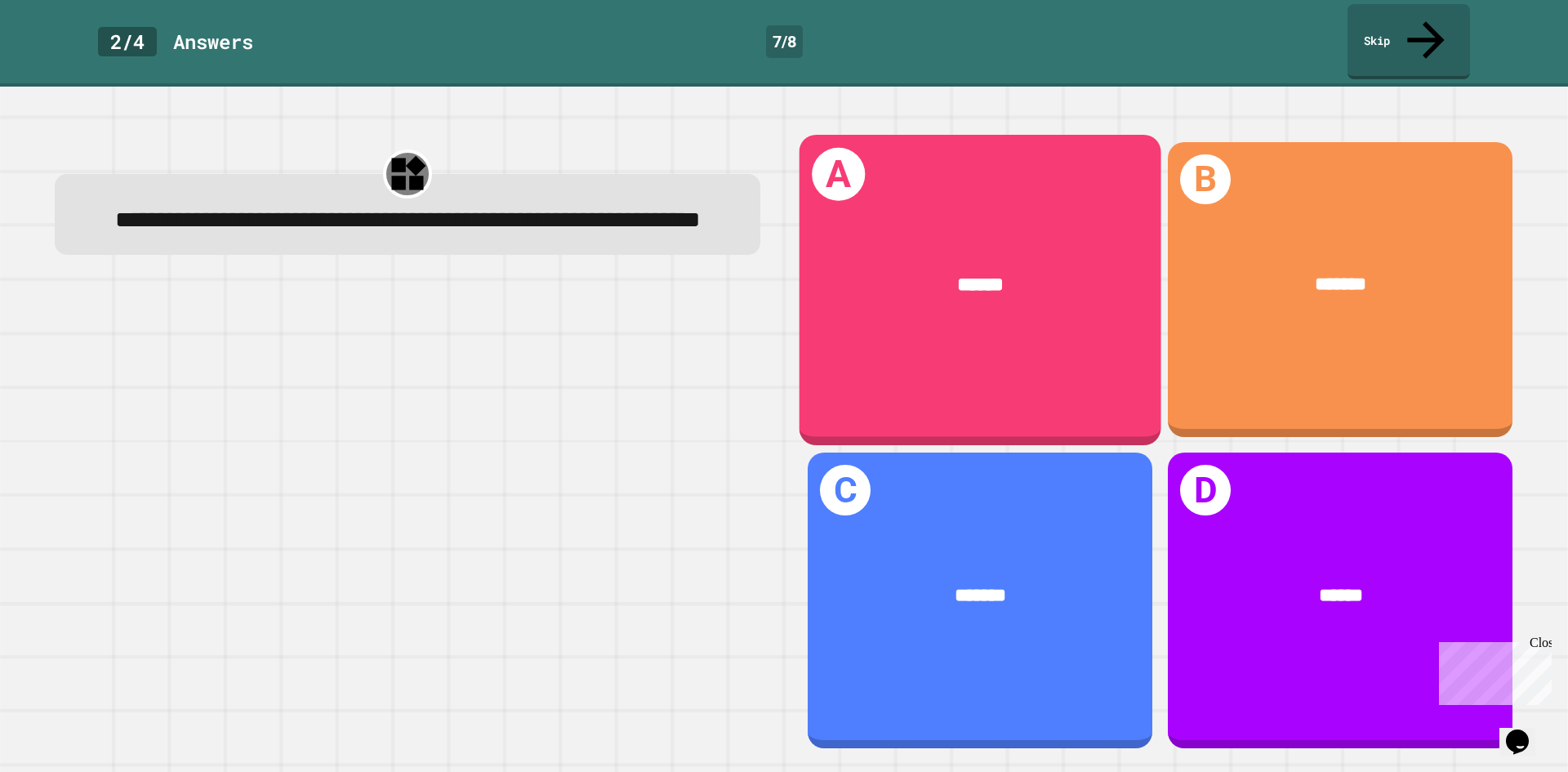
click at [951, 330] on div "A ******" at bounding box center [981, 290] width 362 height 311
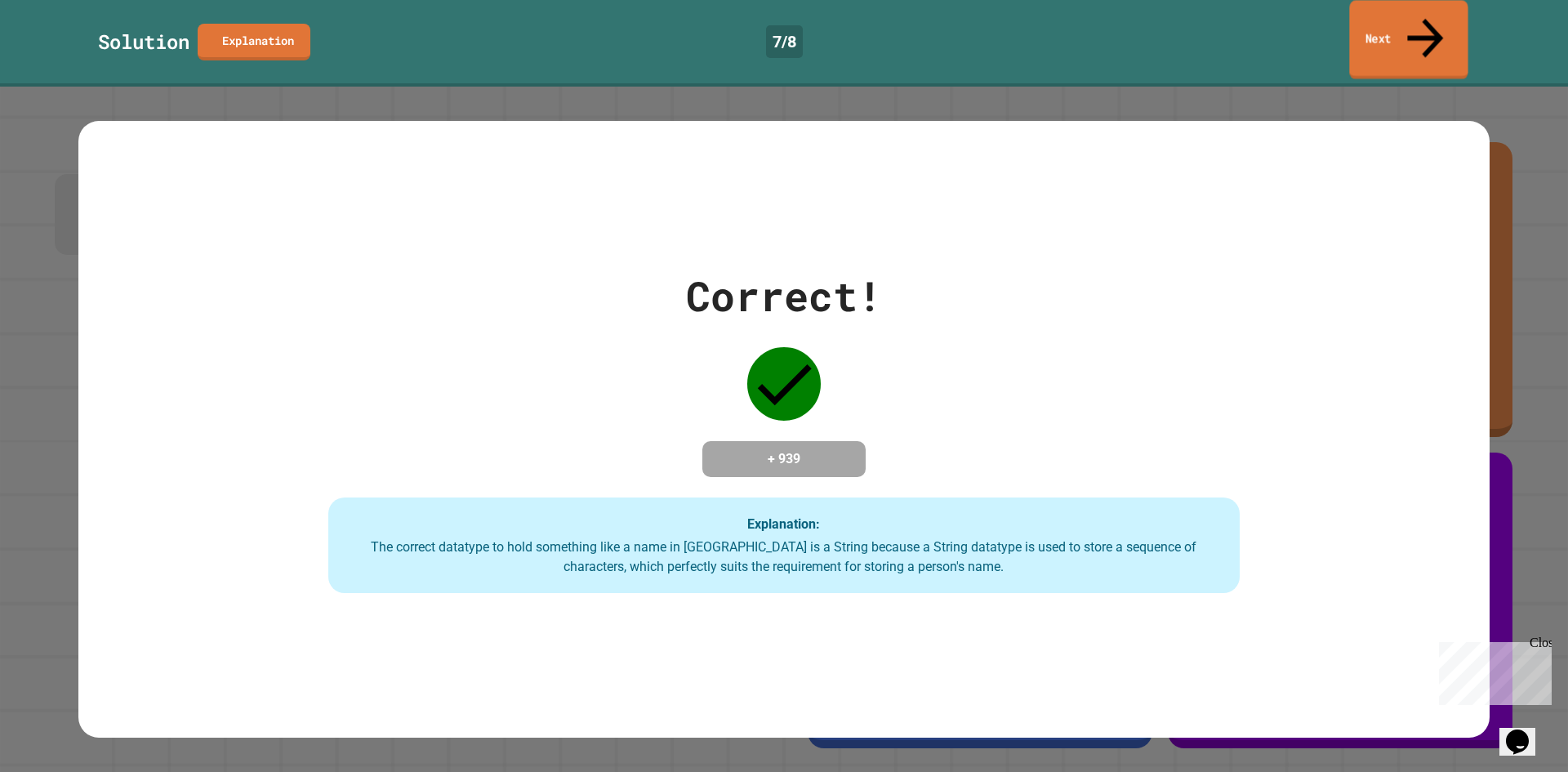
click at [1406, 25] on link "Next" at bounding box center [1408, 39] width 119 height 79
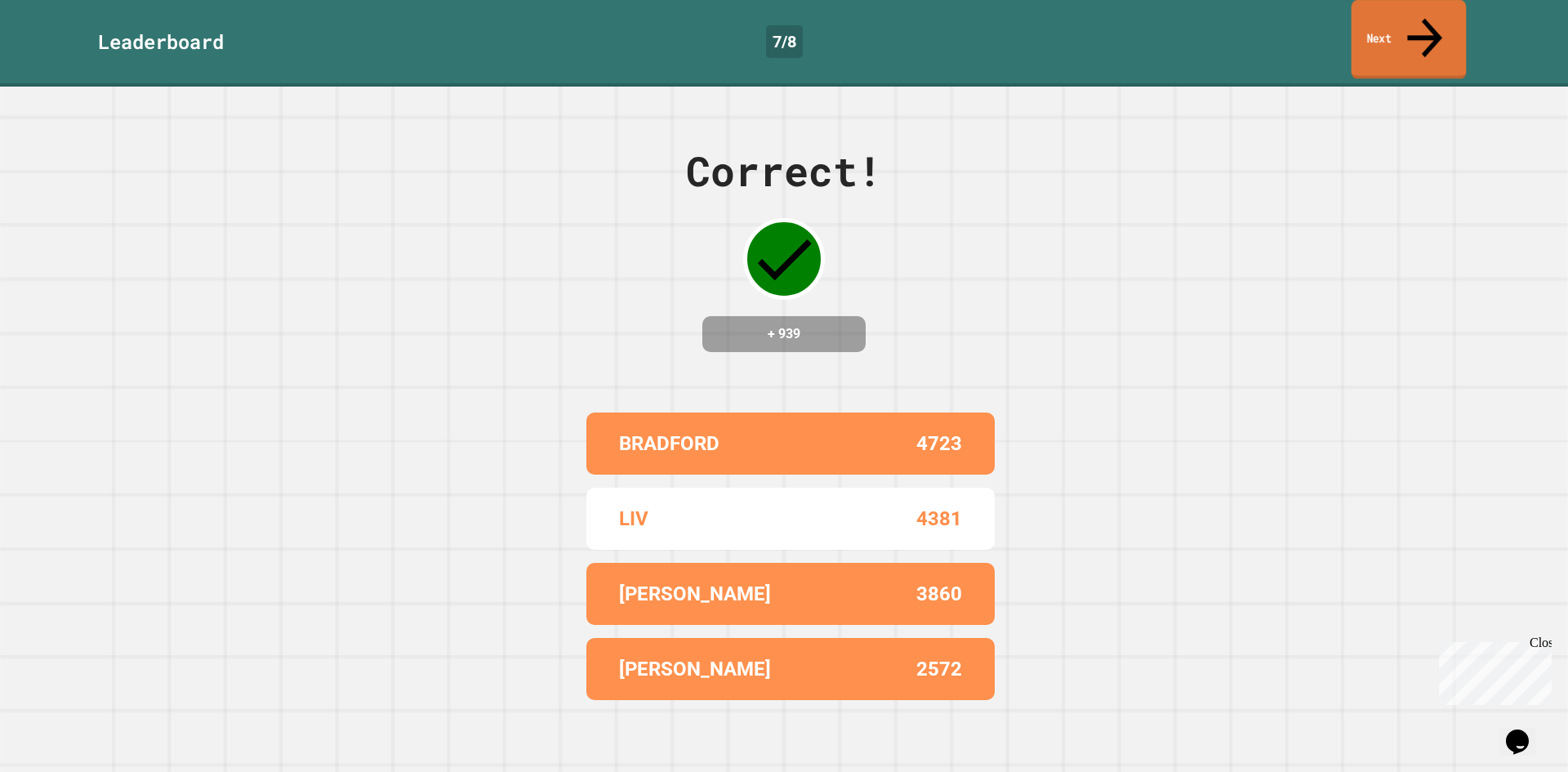
click at [1454, 32] on link "Next" at bounding box center [1408, 39] width 115 height 79
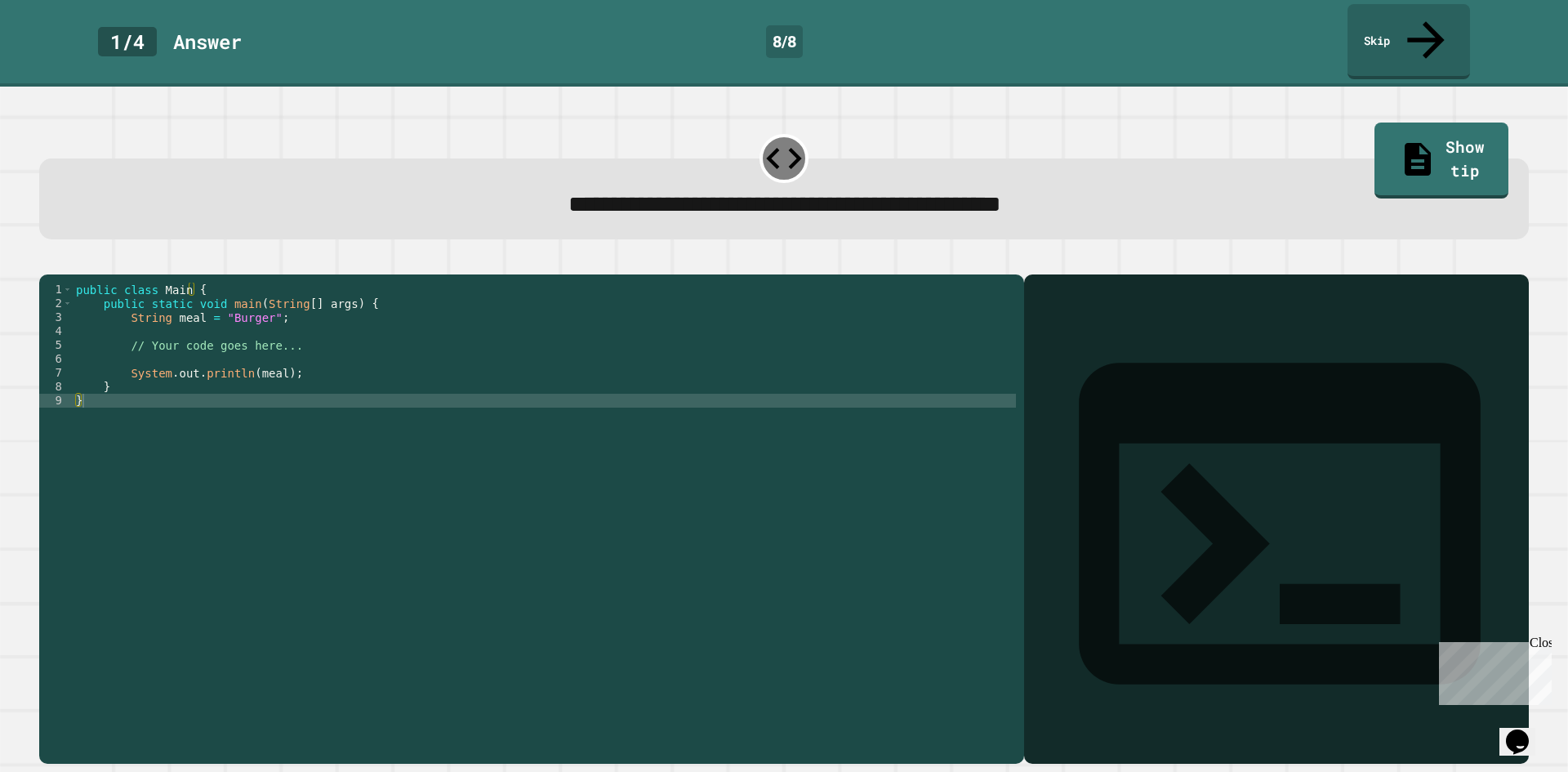
click at [262, 305] on div "public class Main { public static void main ( String [ ] args ) { String meal =…" at bounding box center [544, 518] width 943 height 472
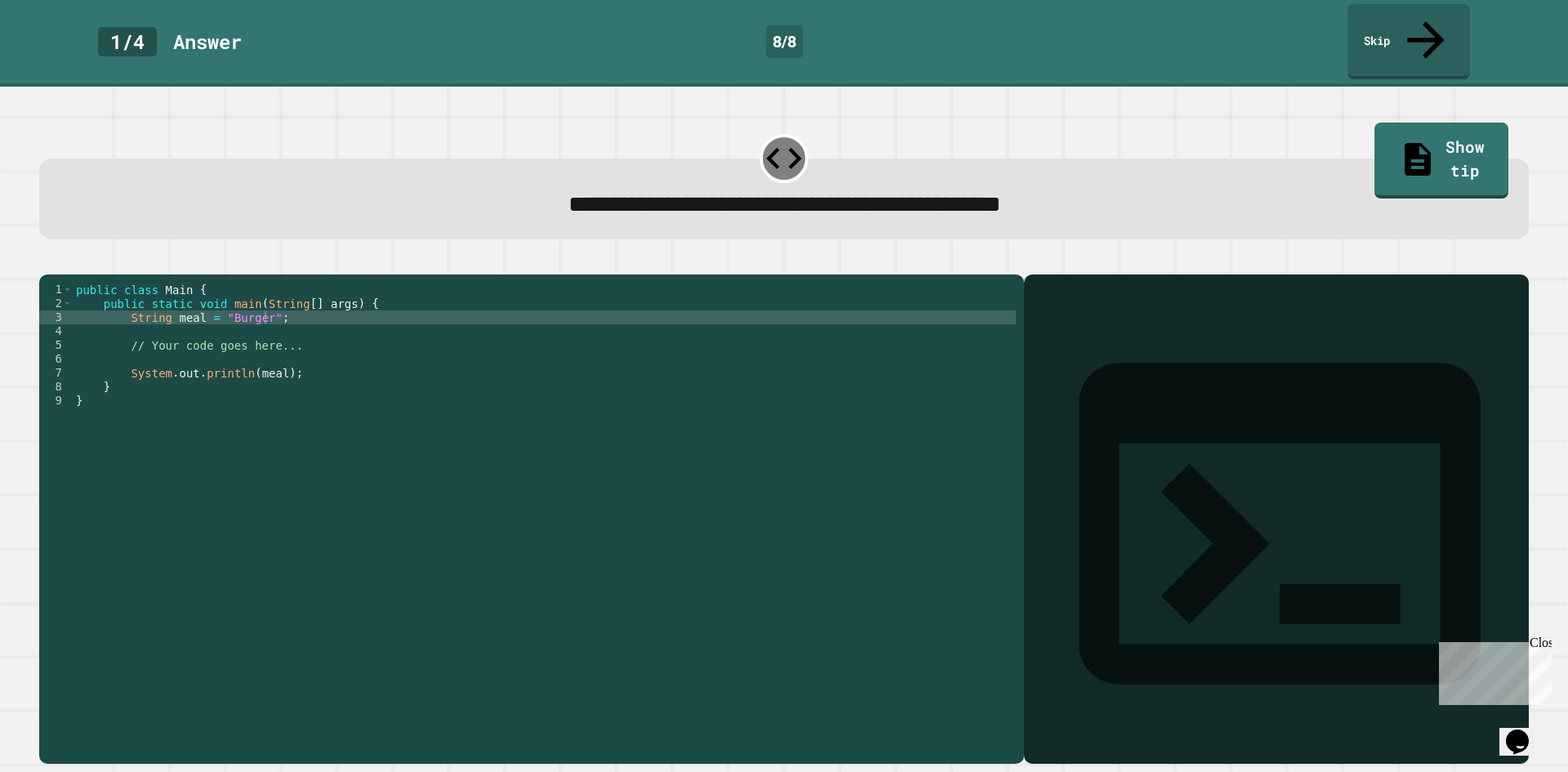
click at [1210, 322] on div at bounding box center [1276, 543] width 488 height 442
click at [255, 301] on div "public class Main { public static void main ( String [ ] args ) { String meal =…" at bounding box center [544, 518] width 943 height 472
type textarea "**********"
click at [47, 261] on icon "button" at bounding box center [47, 261] width 0 height 0
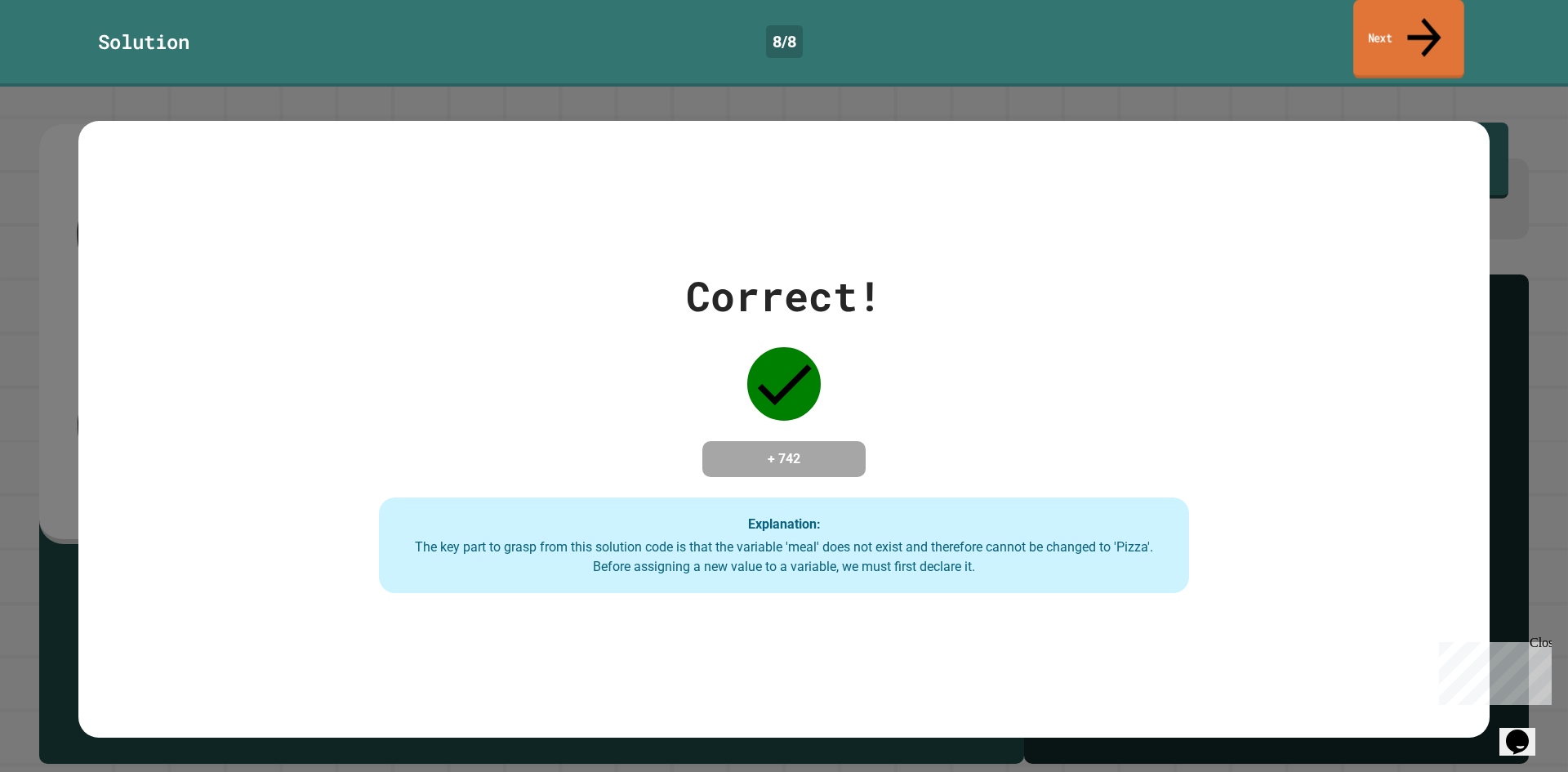
click at [1384, 12] on link "Next" at bounding box center [1408, 39] width 111 height 79
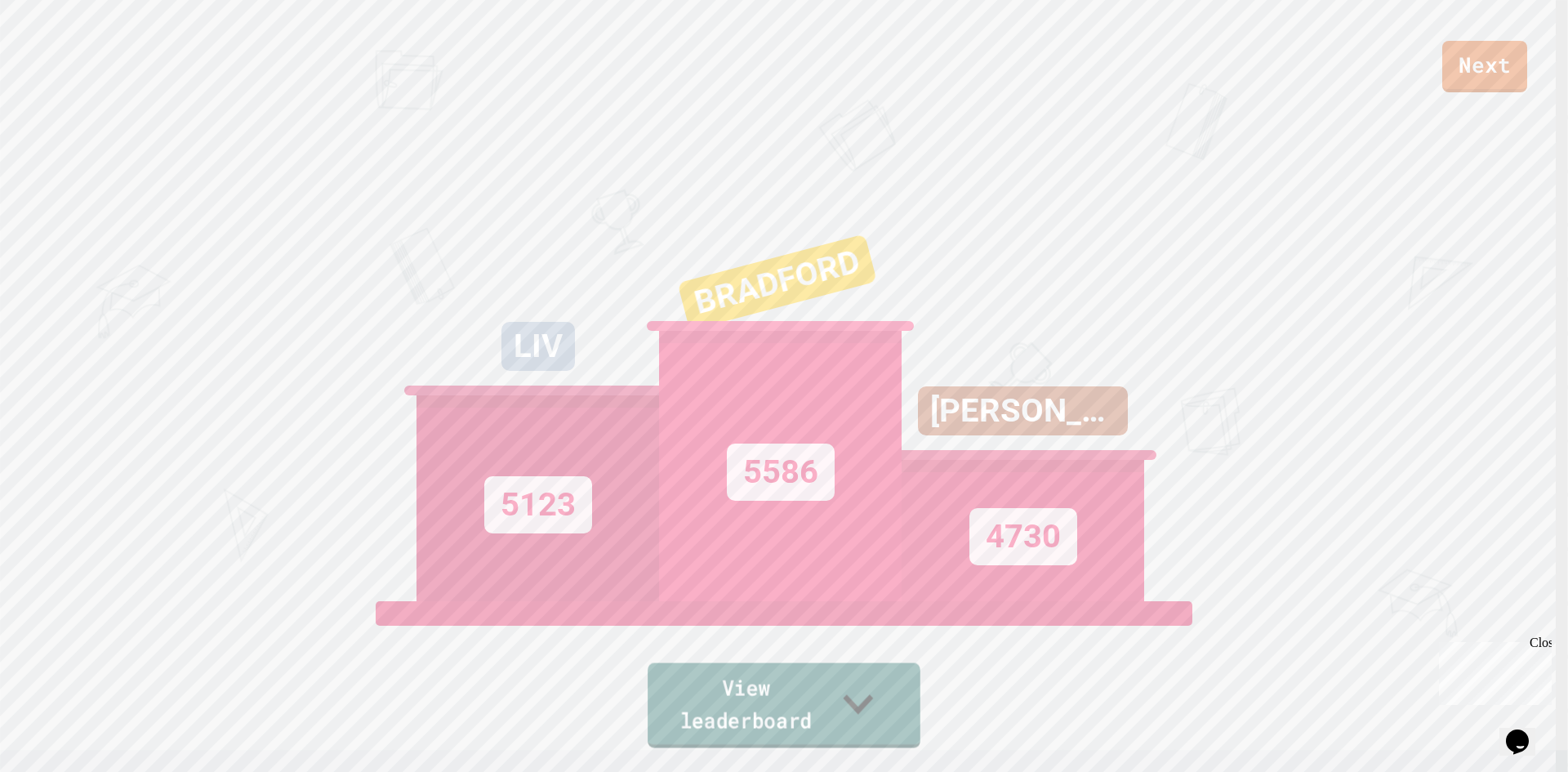
click at [895, 691] on link "View leaderboard" at bounding box center [784, 705] width 273 height 85
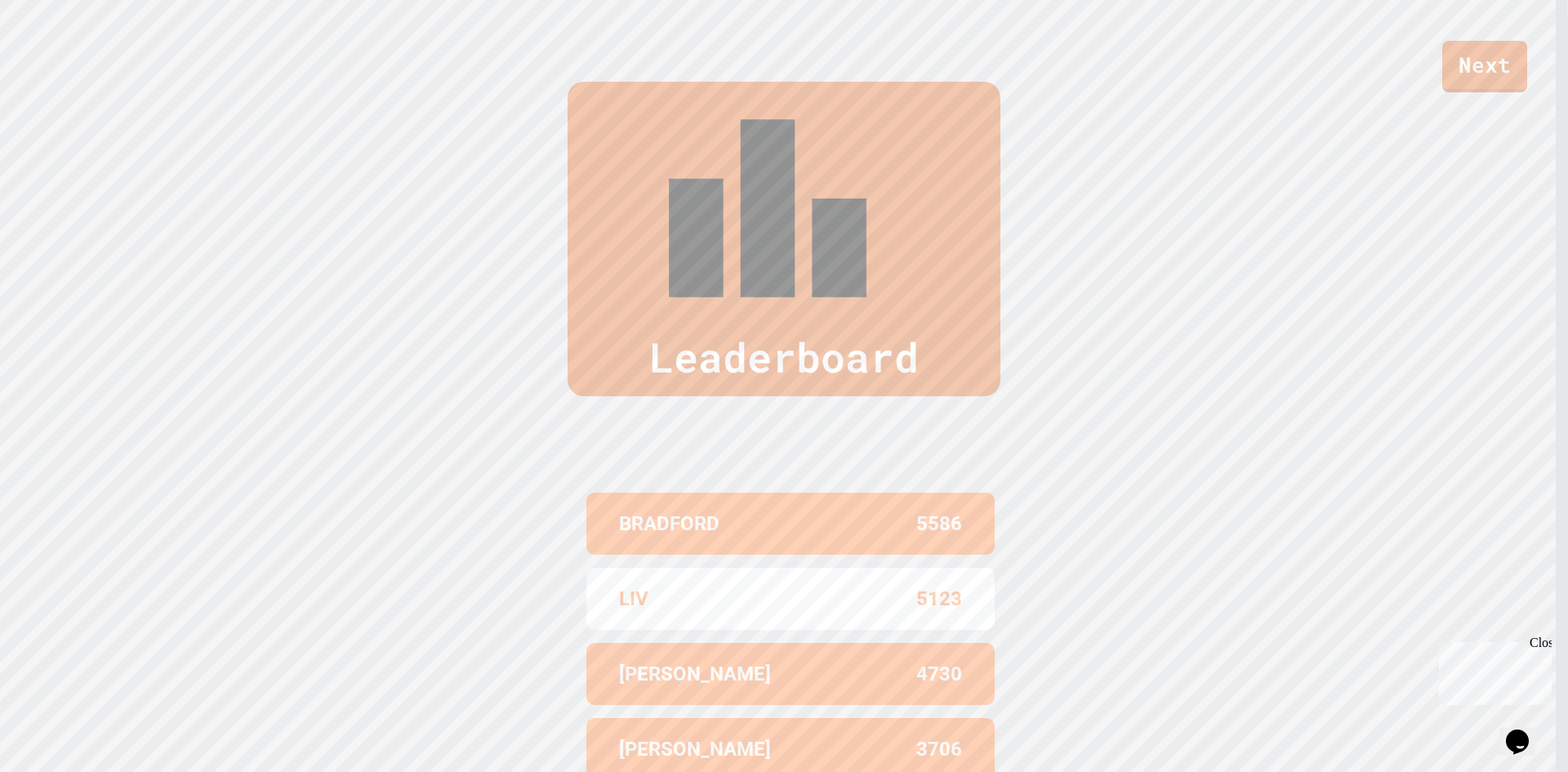
scroll to position [766, 0]
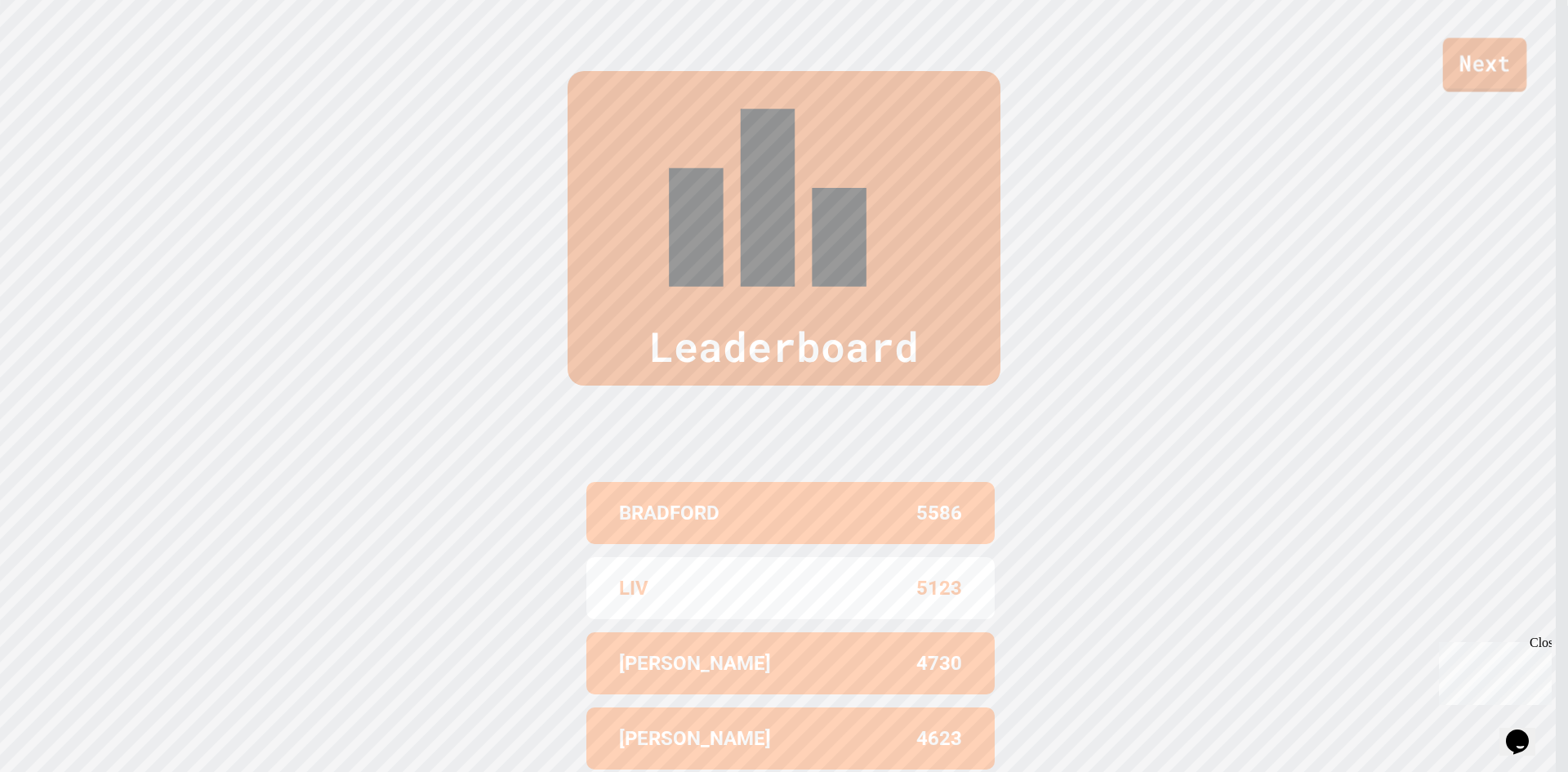
click at [1500, 73] on link "Next" at bounding box center [1484, 64] width 85 height 54
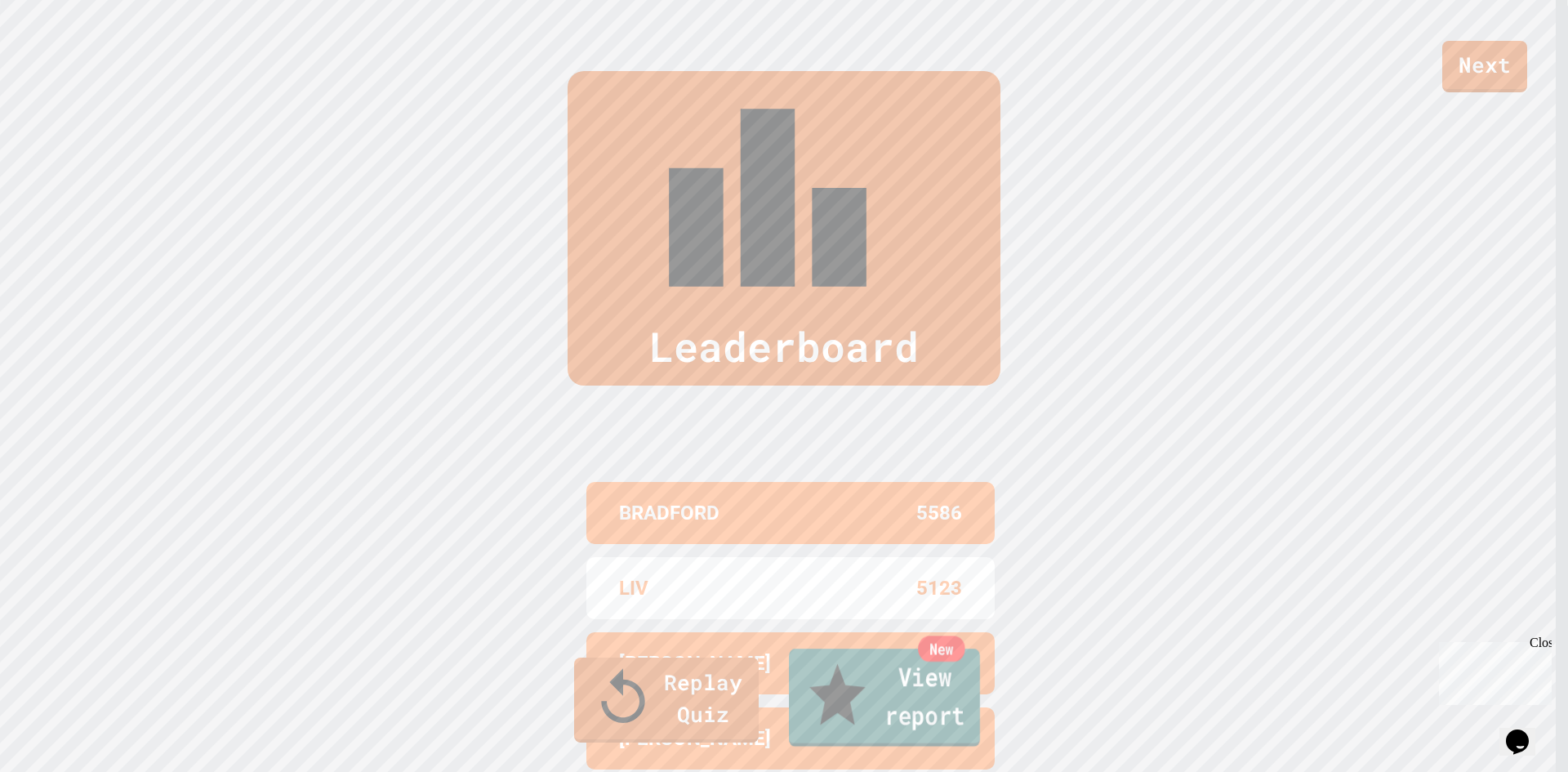
click at [924, 715] on link "New View report" at bounding box center [884, 698] width 191 height 98
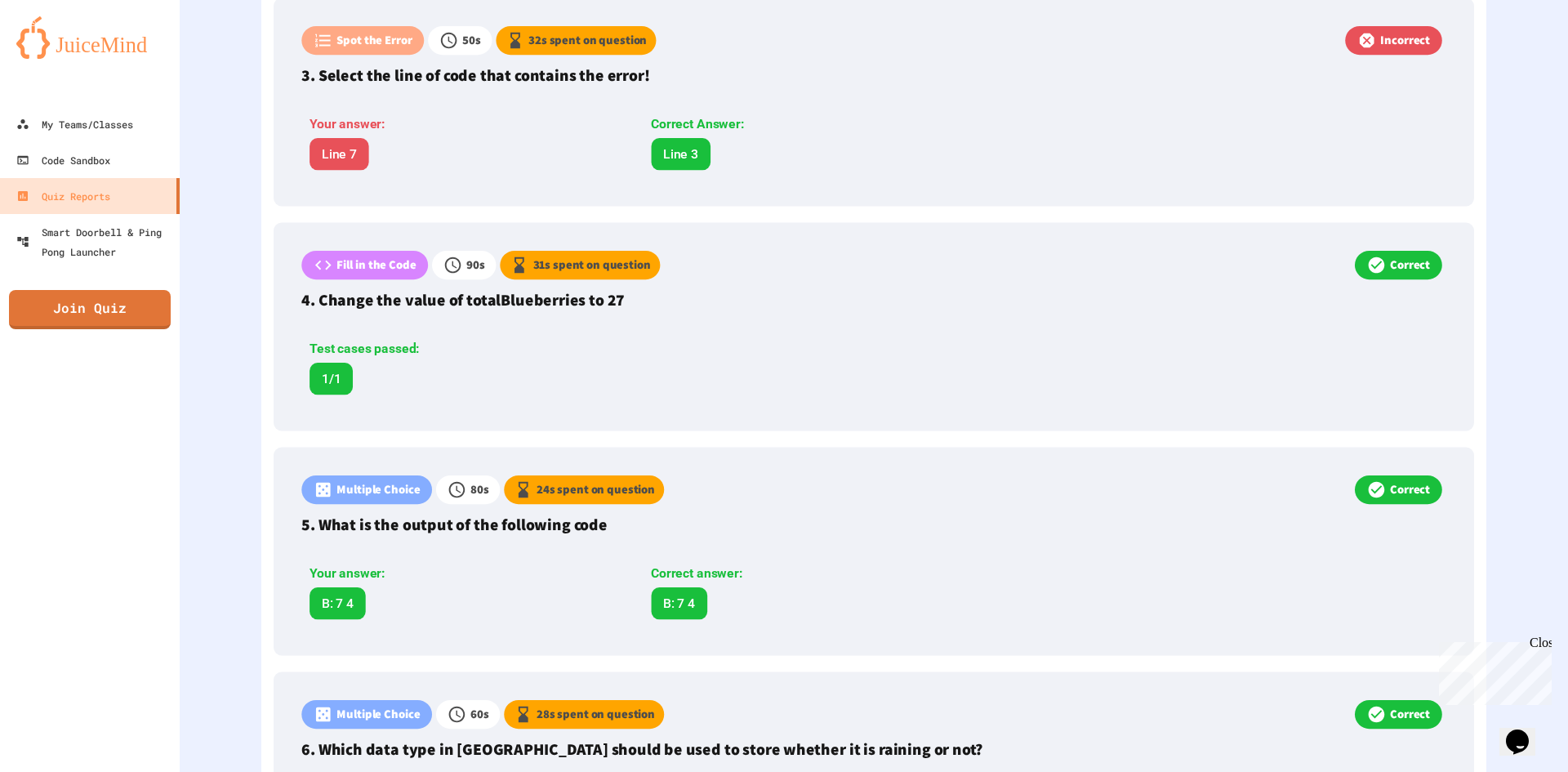
scroll to position [942, 0]
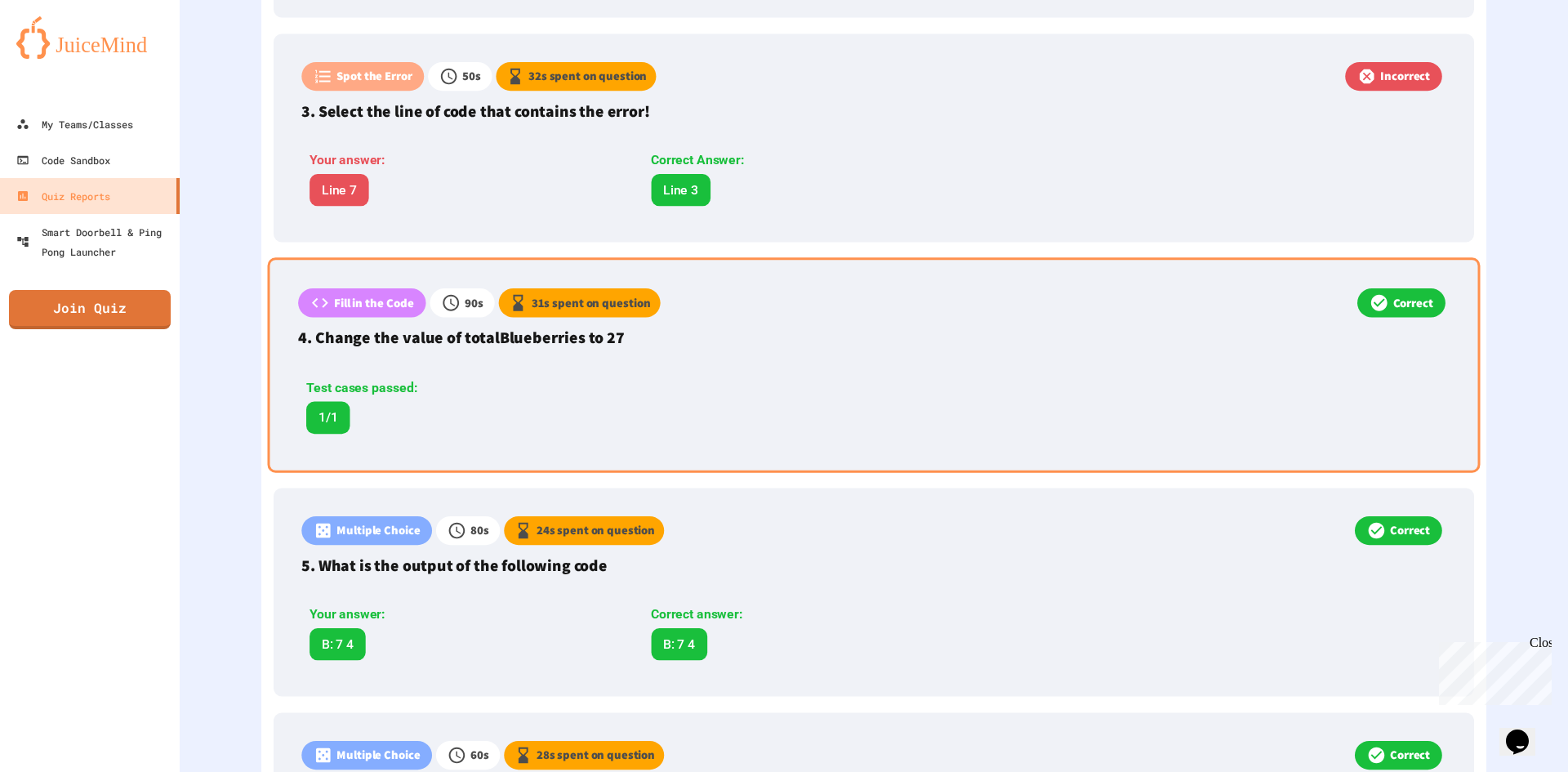
click at [755, 303] on div "Correct" at bounding box center [1055, 305] width 789 height 33
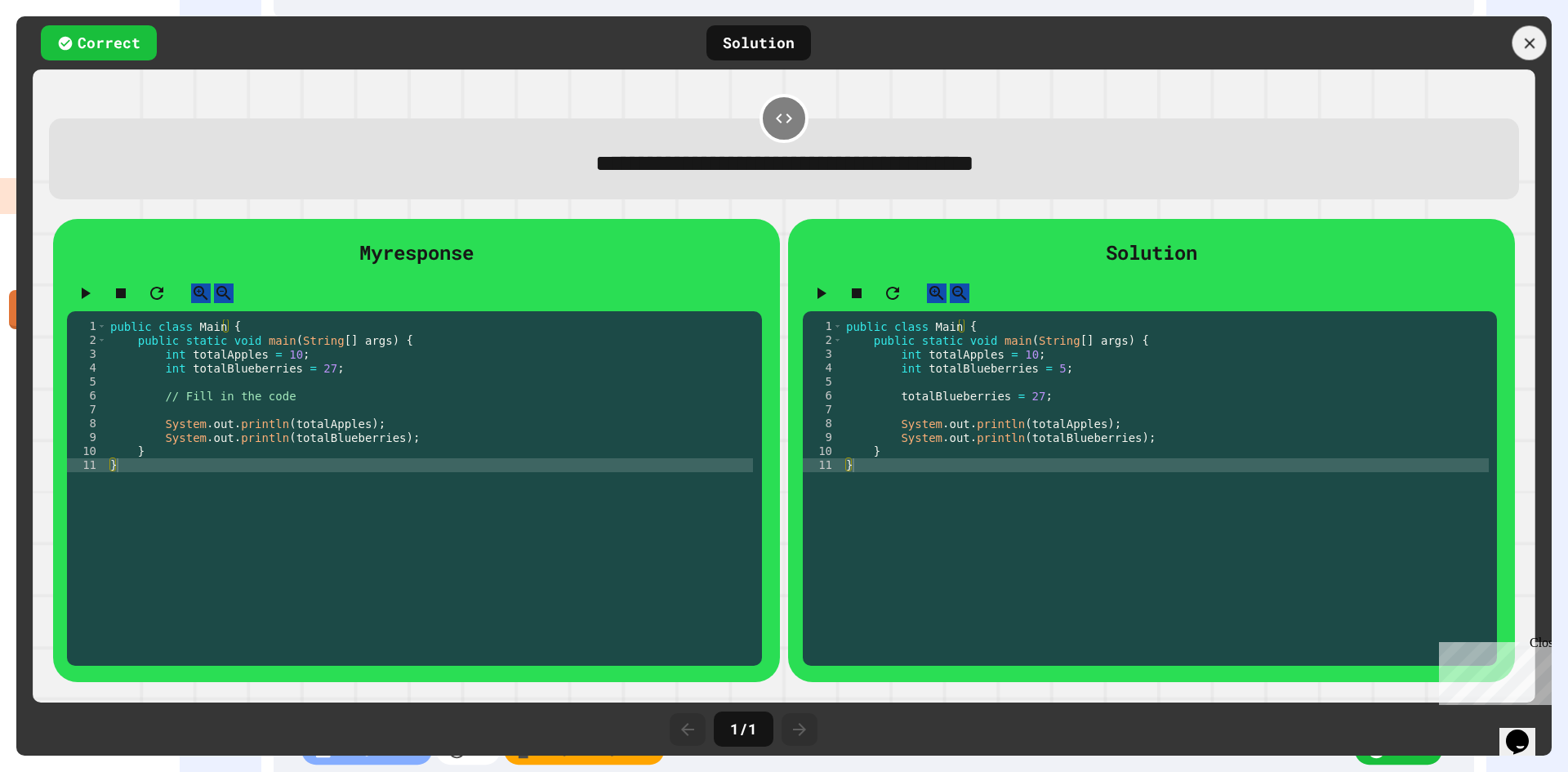
click at [1530, 38] on icon at bounding box center [1529, 43] width 18 height 18
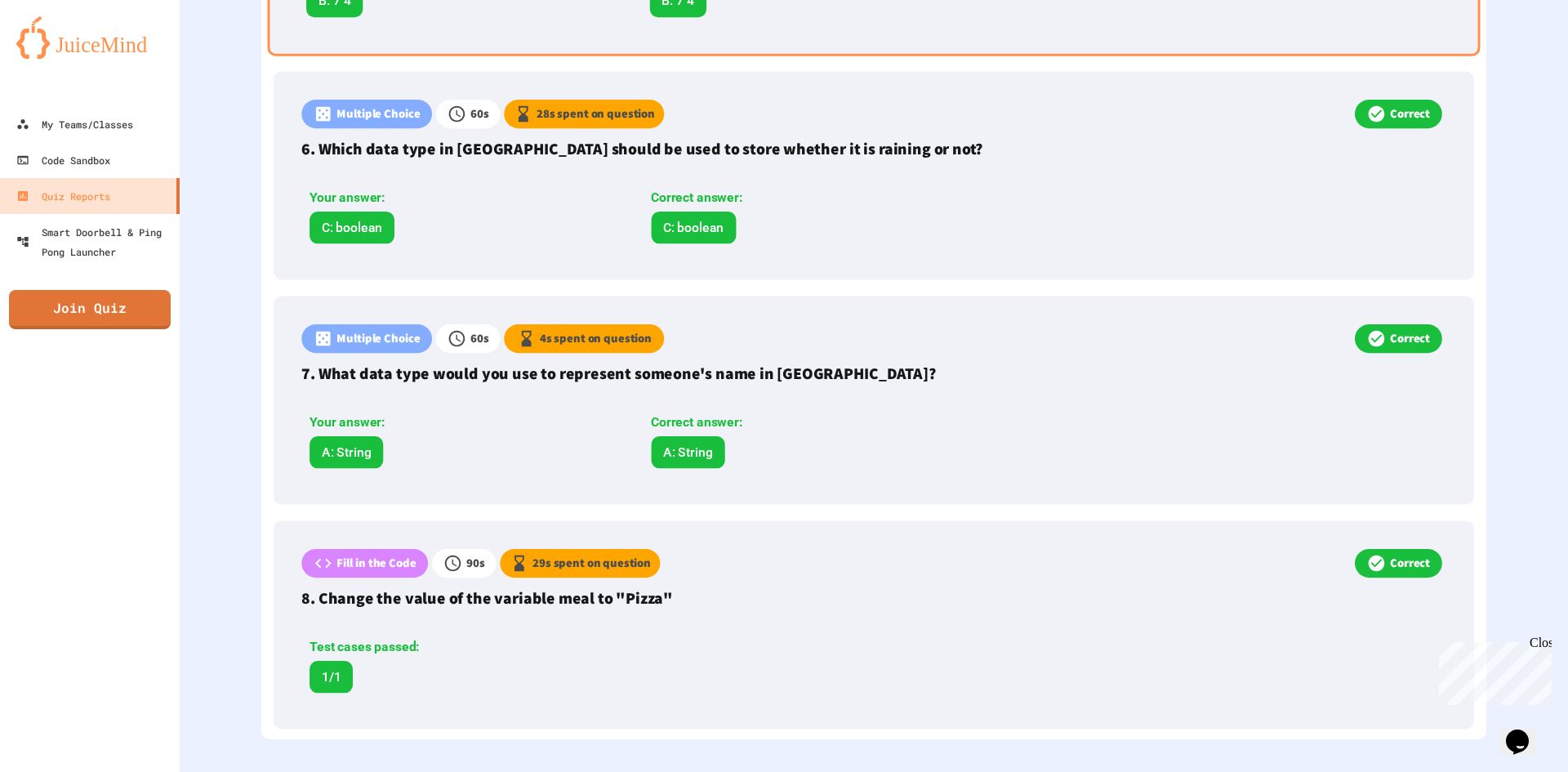
scroll to position [1591, 0]
